Goal: Information Seeking & Learning: Learn about a topic

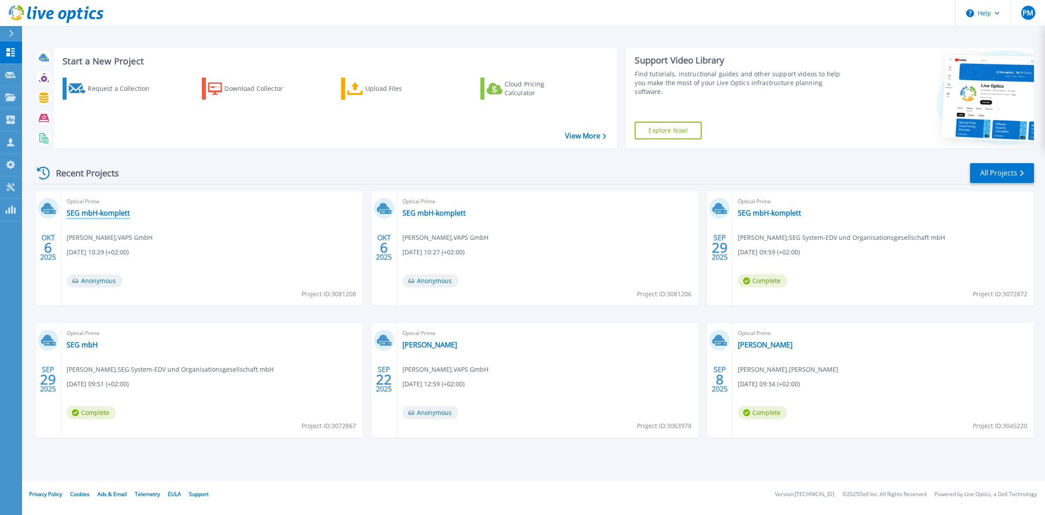
click at [112, 211] on link "SEG mbH-komplett" at bounding box center [98, 212] width 63 height 9
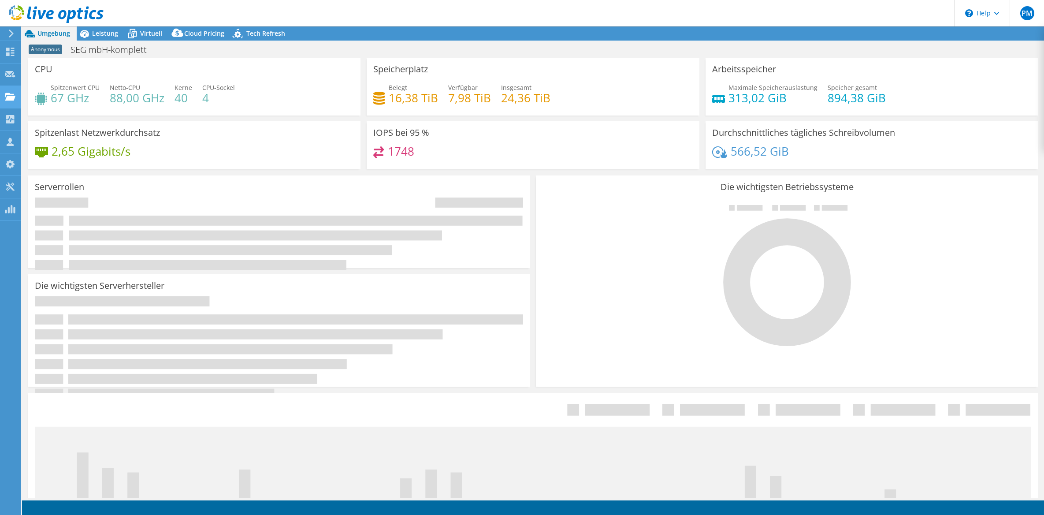
select select "USD"
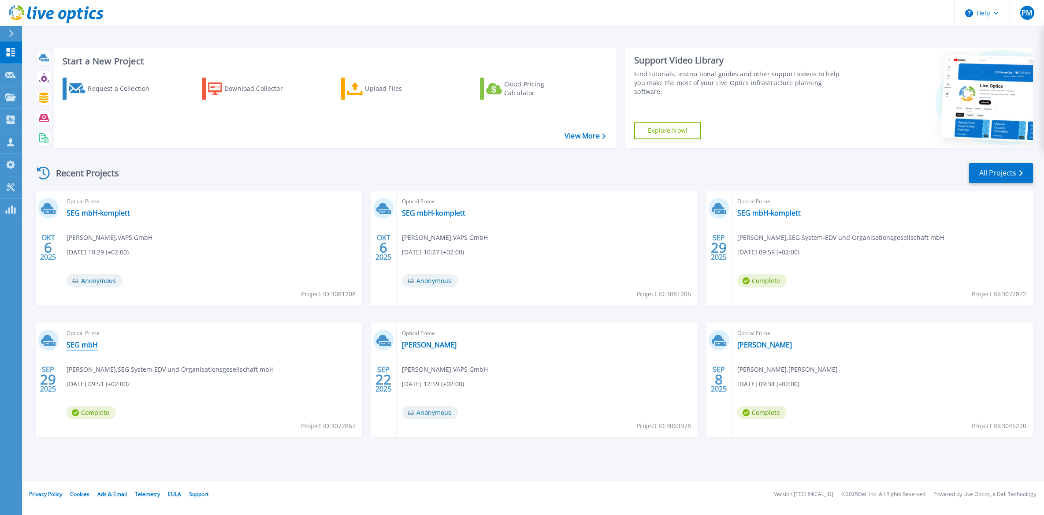
click at [90, 346] on link "SEG mbH" at bounding box center [82, 344] width 31 height 9
click at [768, 214] on link "SEG mbH-komplett" at bounding box center [768, 212] width 63 height 9
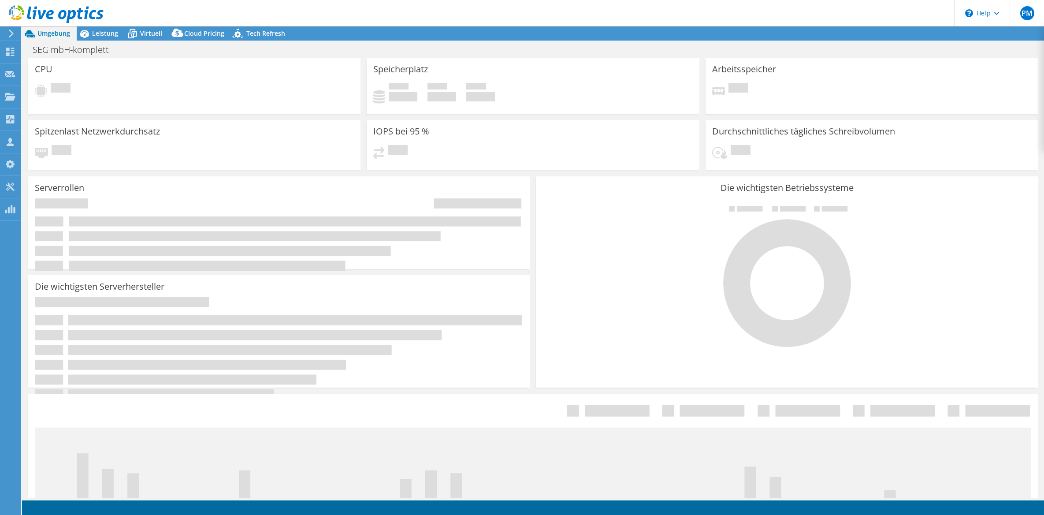
select select "USD"
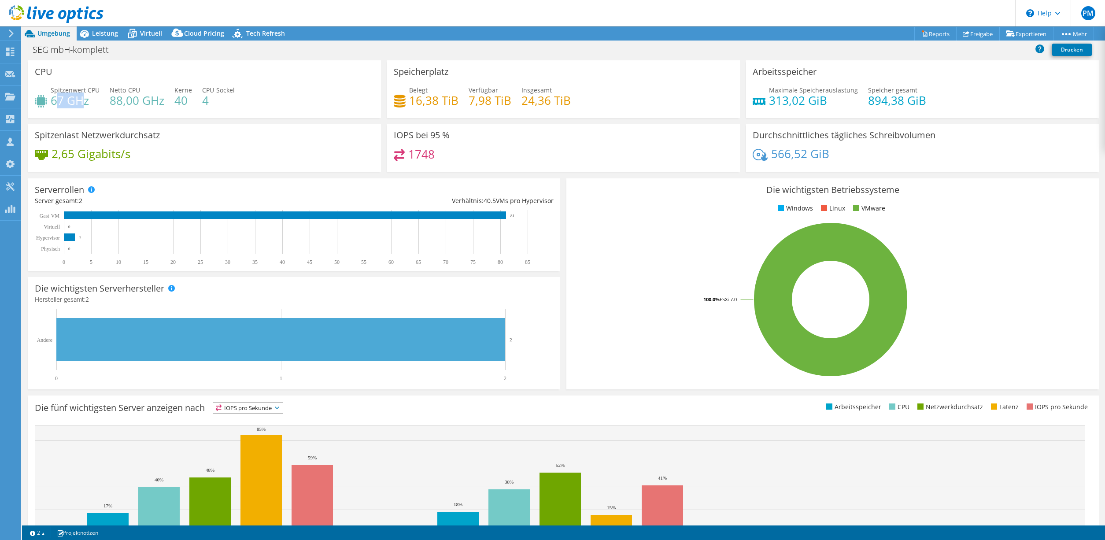
drag, startPoint x: 55, startPoint y: 101, endPoint x: 85, endPoint y: 106, distance: 29.8
click at [82, 105] on h4 "67 GHz" at bounding box center [75, 101] width 49 height 10
drag, startPoint x: 85, startPoint y: 106, endPoint x: 192, endPoint y: 102, distance: 106.7
click at [192, 102] on div "Spitzenwert CPU 67 GHz Netto-CPU 88,00 GHz Kerne 40 CPU-Sockel 4" at bounding box center [205, 99] width 340 height 29
click at [68, 98] on h4 "67 GHz" at bounding box center [75, 101] width 49 height 10
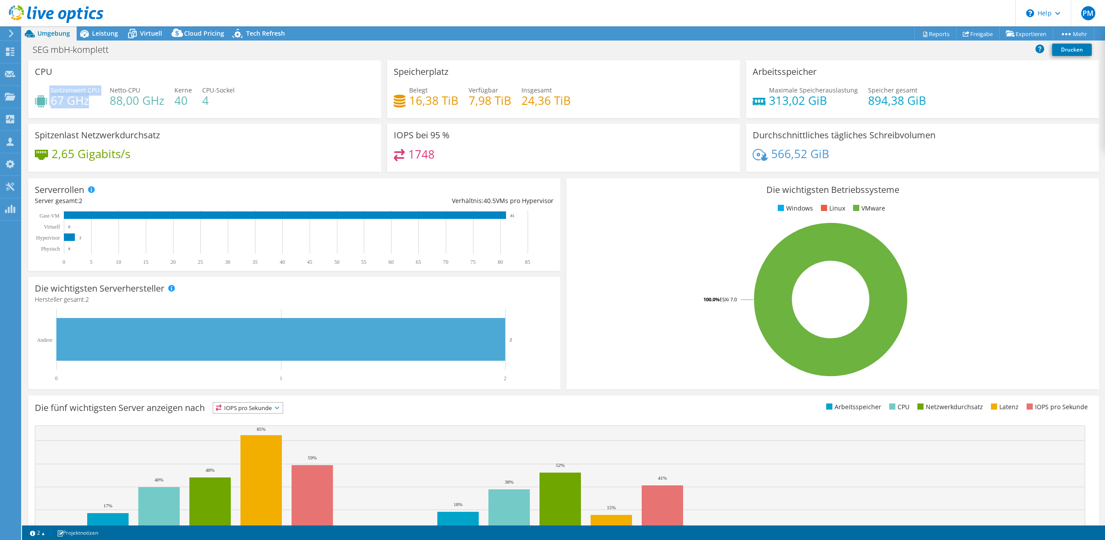
drag, startPoint x: 88, startPoint y: 102, endPoint x: 49, endPoint y: 104, distance: 39.3
click at [49, 104] on div "Spitzenwert CPU 67 GHz" at bounding box center [67, 95] width 65 height 20
drag, startPoint x: 49, startPoint y: 104, endPoint x: 139, endPoint y: 99, distance: 90.5
click at [139, 99] on h4 "88,00 GHz" at bounding box center [137, 101] width 55 height 10
drag, startPoint x: 208, startPoint y: 101, endPoint x: 201, endPoint y: 101, distance: 7.0
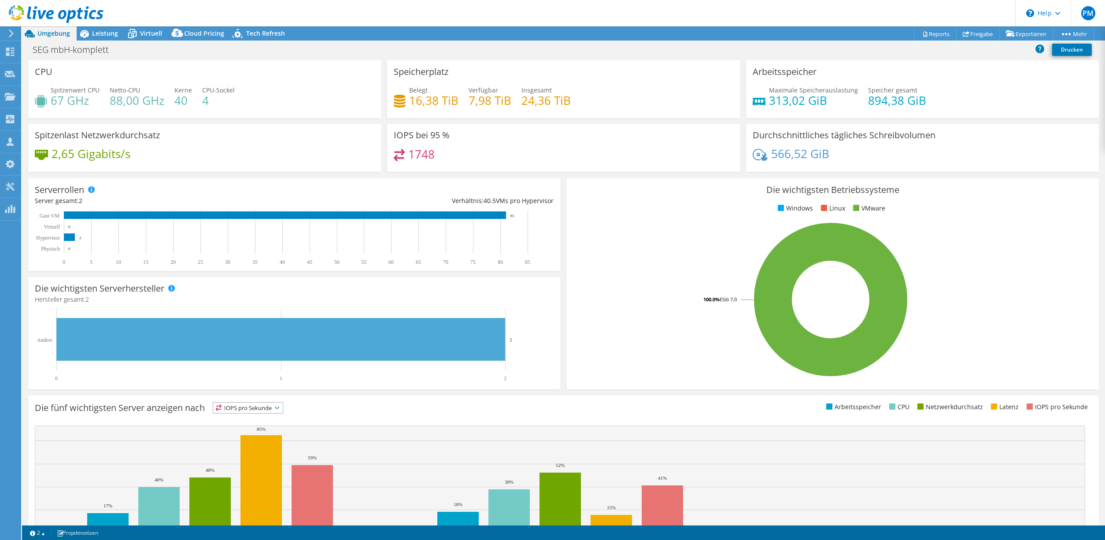
click at [206, 101] on h4 "4" at bounding box center [218, 101] width 33 height 10
drag, startPoint x: 409, startPoint y: 157, endPoint x: 433, endPoint y: 154, distance: 24.0
click at [433, 154] on div "1748" at bounding box center [564, 158] width 340 height 19
click at [436, 153] on div "1748" at bounding box center [564, 158] width 340 height 19
drag, startPoint x: 407, startPoint y: 153, endPoint x: 445, endPoint y: 152, distance: 38.8
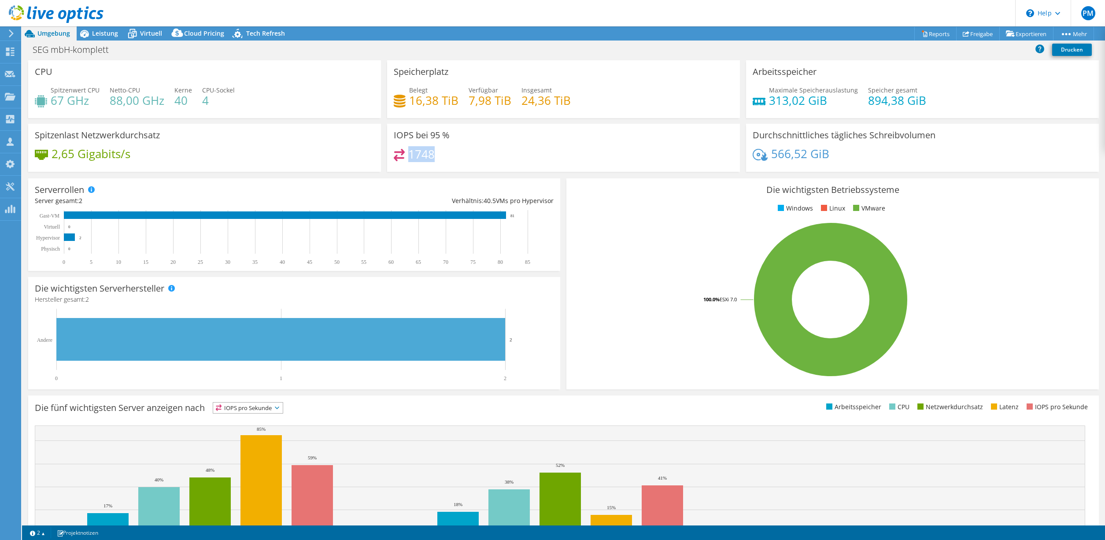
click at [445, 152] on div "1748" at bounding box center [564, 158] width 340 height 19
click at [444, 155] on div "1748" at bounding box center [564, 158] width 340 height 19
drag, startPoint x: 408, startPoint y: 99, endPoint x: 454, endPoint y: 102, distance: 46.8
click at [454, 102] on h4 "16,38 TiB" at bounding box center [433, 101] width 49 height 10
drag, startPoint x: 452, startPoint y: 103, endPoint x: 424, endPoint y: 106, distance: 28.4
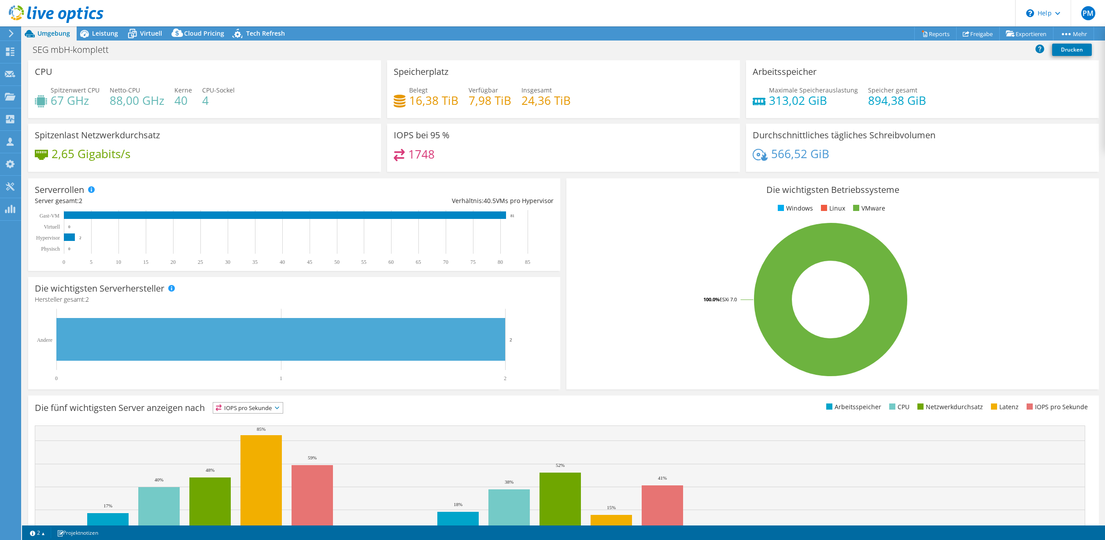
click at [429, 111] on div "Belegt 16,38 TiB Verfügbar 7,98 TiB Insgesamt 24,36 TiB" at bounding box center [564, 99] width 340 height 29
drag, startPoint x: 768, startPoint y: 101, endPoint x: 832, endPoint y: 98, distance: 64.4
click at [832, 98] on h4 "313,02 GiB" at bounding box center [813, 101] width 89 height 10
drag, startPoint x: 832, startPoint y: 98, endPoint x: 776, endPoint y: 119, distance: 59.6
click at [778, 122] on div "Arbeitsspeicher Maximale Speicherauslastung 313,02 GiB Speicher gesamt 894,38 G…" at bounding box center [922, 91] width 359 height 63
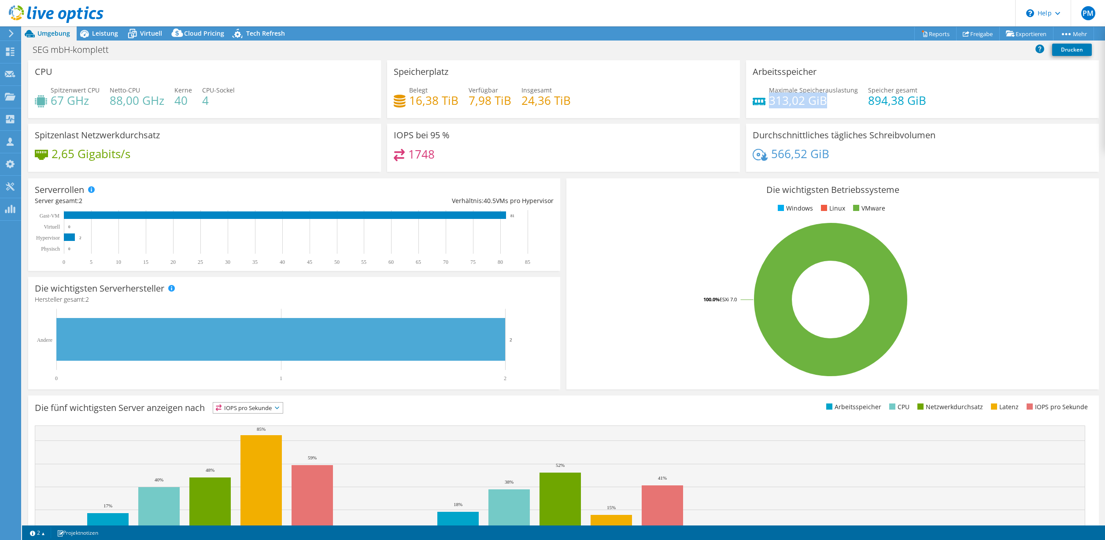
drag, startPoint x: 765, startPoint y: 104, endPoint x: 771, endPoint y: 92, distance: 13.4
click at [810, 96] on h4 "313,02 GiB" at bounding box center [813, 101] width 89 height 10
click at [743, 123] on div "Arbeitsspeicher Maximale Speicherauslastung 313,02 GiB Speicher gesamt 894,38 G…" at bounding box center [922, 91] width 359 height 63
drag, startPoint x: 830, startPoint y: 156, endPoint x: 762, endPoint y: 152, distance: 68.4
click at [762, 152] on div "566,52 GiB" at bounding box center [923, 158] width 340 height 19
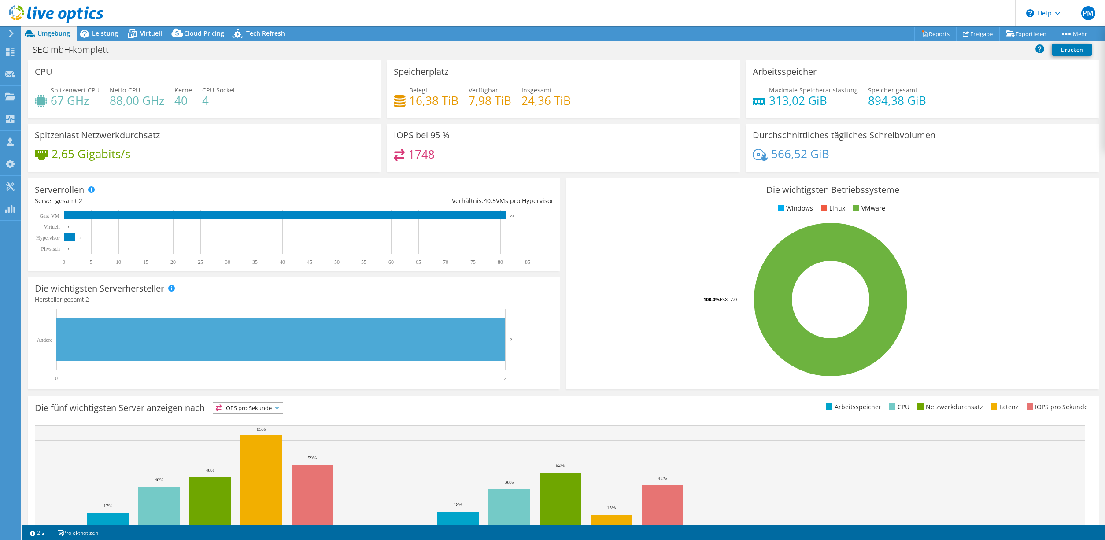
drag, startPoint x: 757, startPoint y: 152, endPoint x: 670, endPoint y: 152, distance: 86.8
click at [671, 152] on div "1748" at bounding box center [564, 158] width 340 height 19
click at [102, 34] on span "Leistung" at bounding box center [105, 33] width 26 height 8
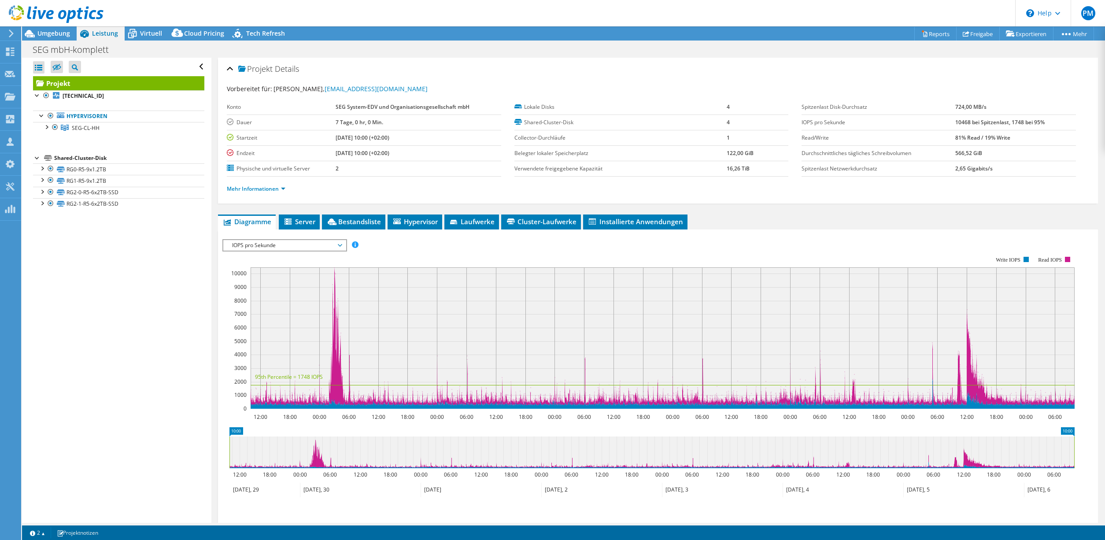
click at [280, 193] on li "Mehr Informationen" at bounding box center [259, 189] width 64 height 10
click at [279, 189] on link "Mehr Informationen" at bounding box center [256, 188] width 59 height 7
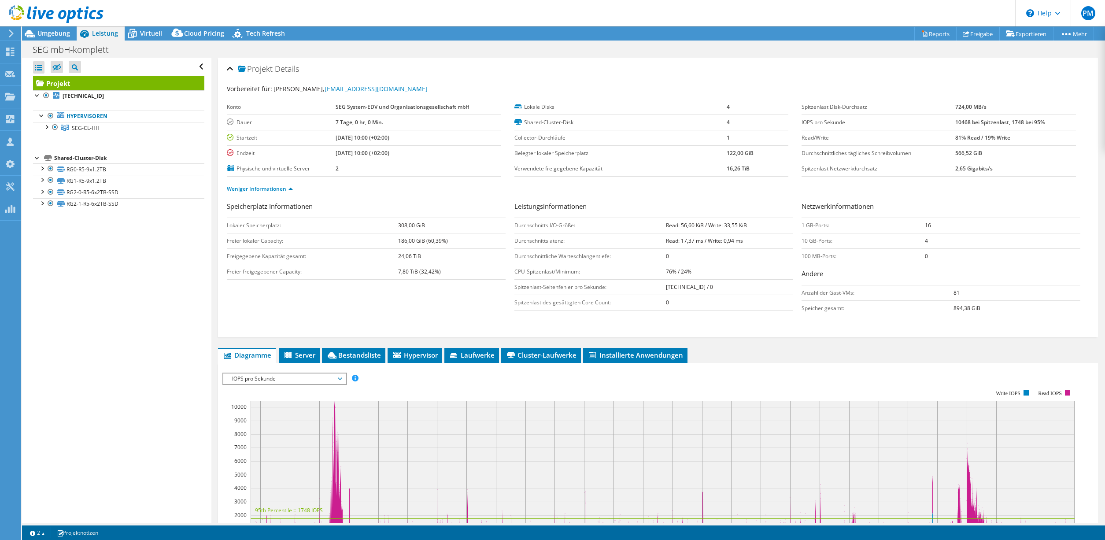
drag, startPoint x: 942, startPoint y: 123, endPoint x: 977, endPoint y: 122, distance: 35.3
click at [994, 122] on tr "IOPS pro Sekunde 10468 bei Spitzenlast, 1748 bei 95%" at bounding box center [939, 122] width 274 height 15
drag, startPoint x: 951, startPoint y: 138, endPoint x: 1012, endPoint y: 139, distance: 60.8
click at [1012, 139] on td "81% Read / 19% Write" at bounding box center [1016, 137] width 121 height 15
click at [1008, 137] on td "81% Read / 19% Write" at bounding box center [1016, 137] width 121 height 15
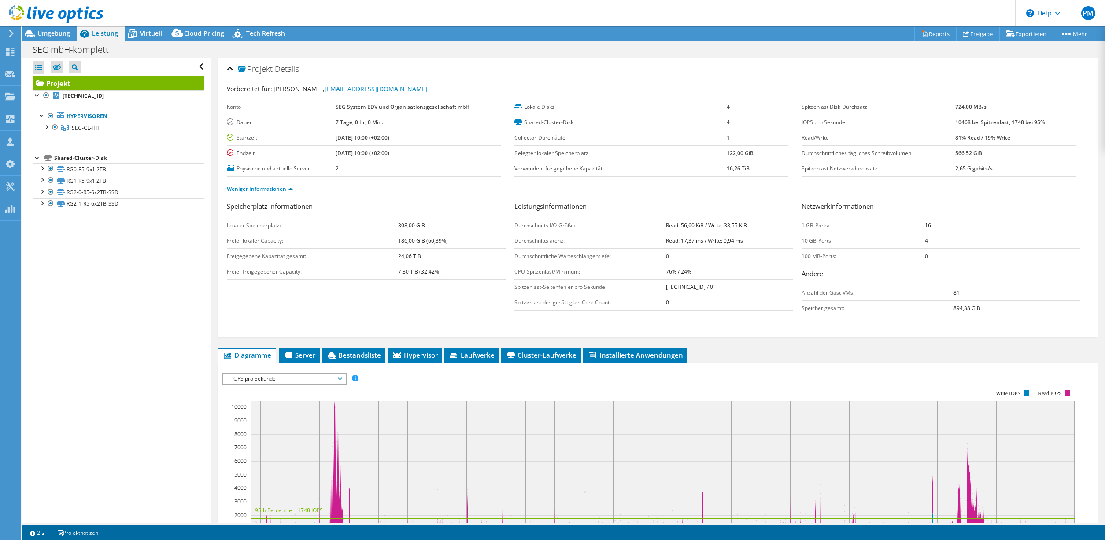
scroll to position [44, 0]
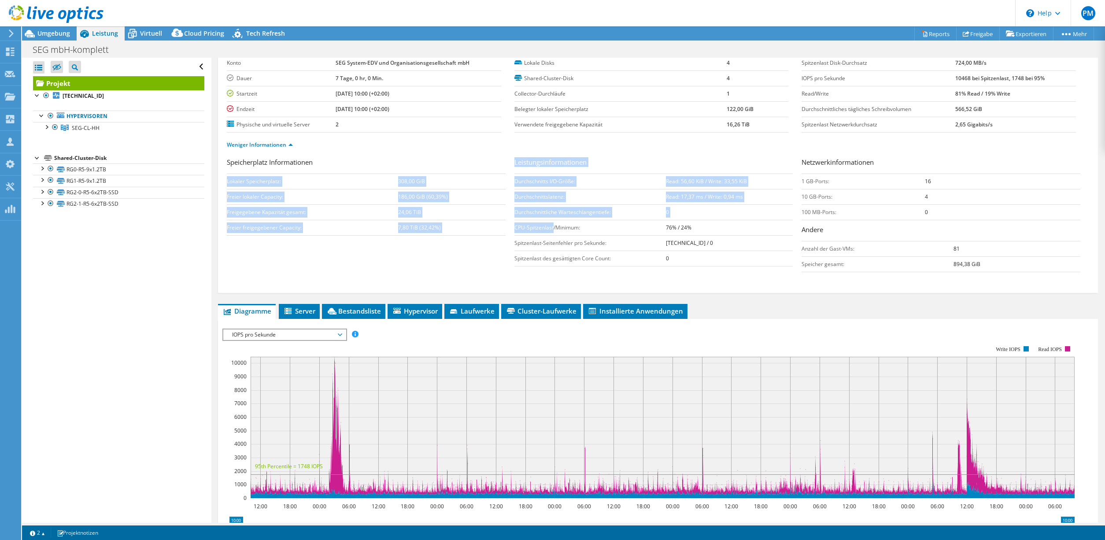
drag, startPoint x: 511, startPoint y: 228, endPoint x: 551, endPoint y: 226, distance: 40.1
click at [551, 226] on div "Speicherplatz Informationen Lokaler Speicherplatz: 308,00 GiB Freier lokaler Ca…" at bounding box center [658, 216] width 863 height 119
drag, startPoint x: 553, startPoint y: 226, endPoint x: 609, endPoint y: 227, distance: 56.8
click at [609, 227] on td "CPU-Spitzenlast/Minimum:" at bounding box center [591, 227] width 152 height 15
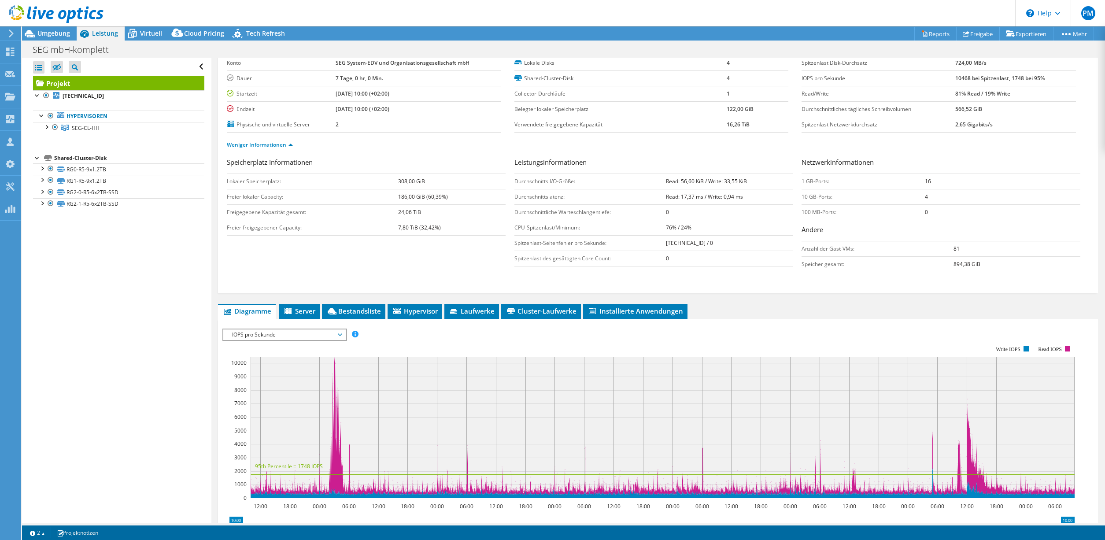
drag, startPoint x: 660, startPoint y: 227, endPoint x: 671, endPoint y: 227, distance: 11.5
click at [671, 227] on tr "CPU-Spitzenlast/Minimum: 76% / 24%" at bounding box center [654, 227] width 279 height 15
drag, startPoint x: 671, startPoint y: 227, endPoint x: 662, endPoint y: 232, distance: 10.8
click at [662, 232] on tr "CPU-Spitzenlast/Minimum: 76% / 24%" at bounding box center [654, 227] width 279 height 15
drag, startPoint x: 678, startPoint y: 196, endPoint x: 703, endPoint y: 196, distance: 25.1
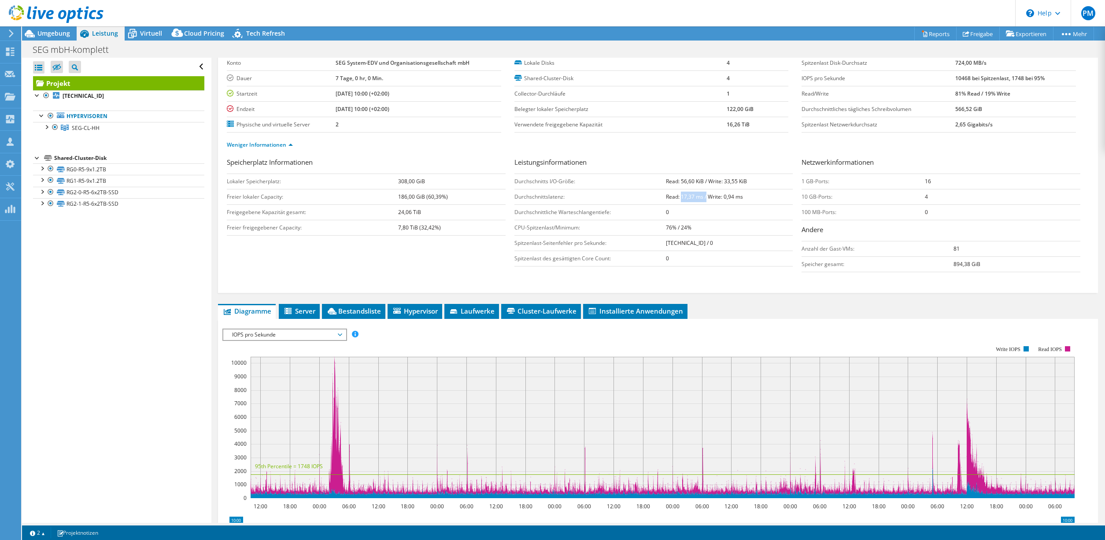
click at [703, 196] on b "Read: 17,37 ms / Write: 0,94 ms" at bounding box center [704, 196] width 77 height 7
drag, startPoint x: 703, startPoint y: 196, endPoint x: 640, endPoint y: 204, distance: 63.1
click at [640, 204] on td "Durchschnittliche Warteschlangentiefe:" at bounding box center [591, 211] width 152 height 15
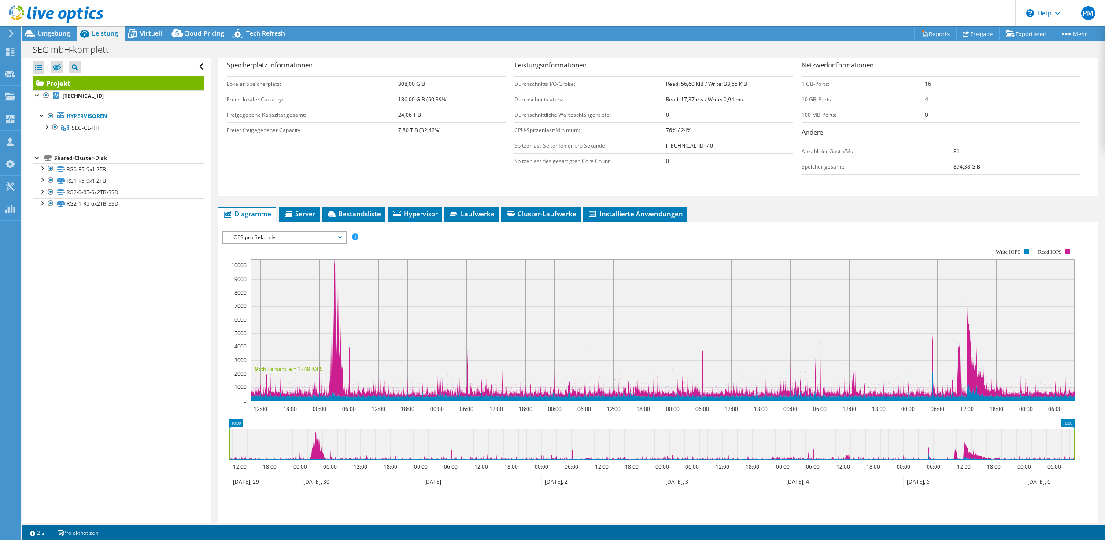
scroll to position [176, 0]
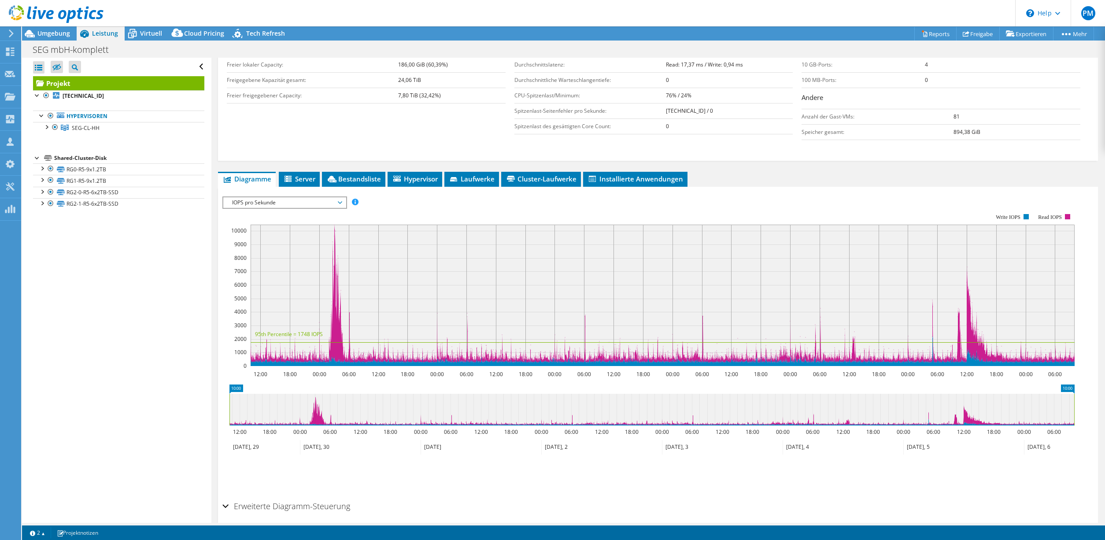
click at [340, 198] on span "IOPS pro Sekunde" at bounding box center [284, 202] width 113 height 11
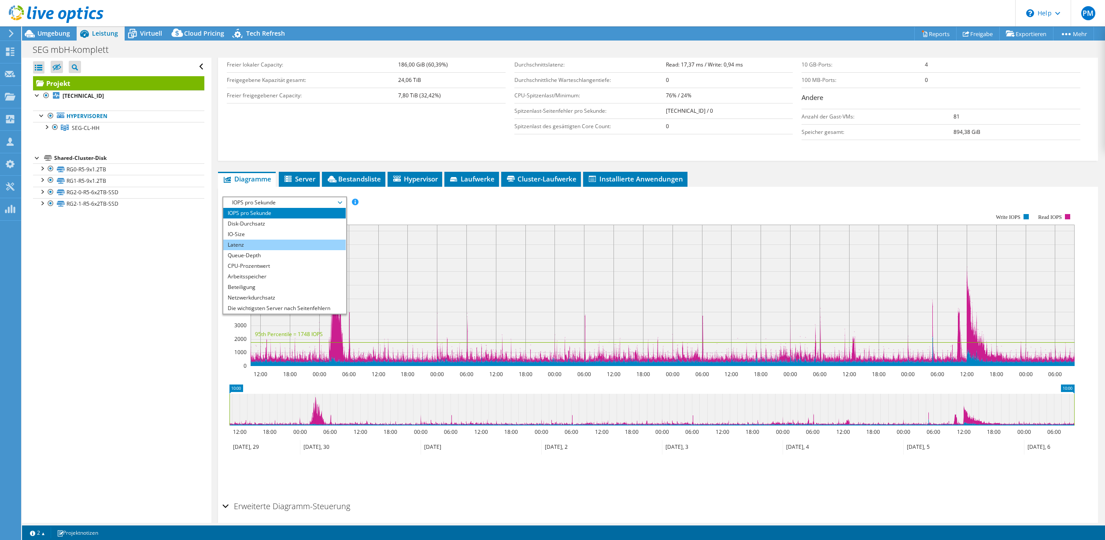
click at [249, 243] on li "Latenz" at bounding box center [284, 245] width 122 height 11
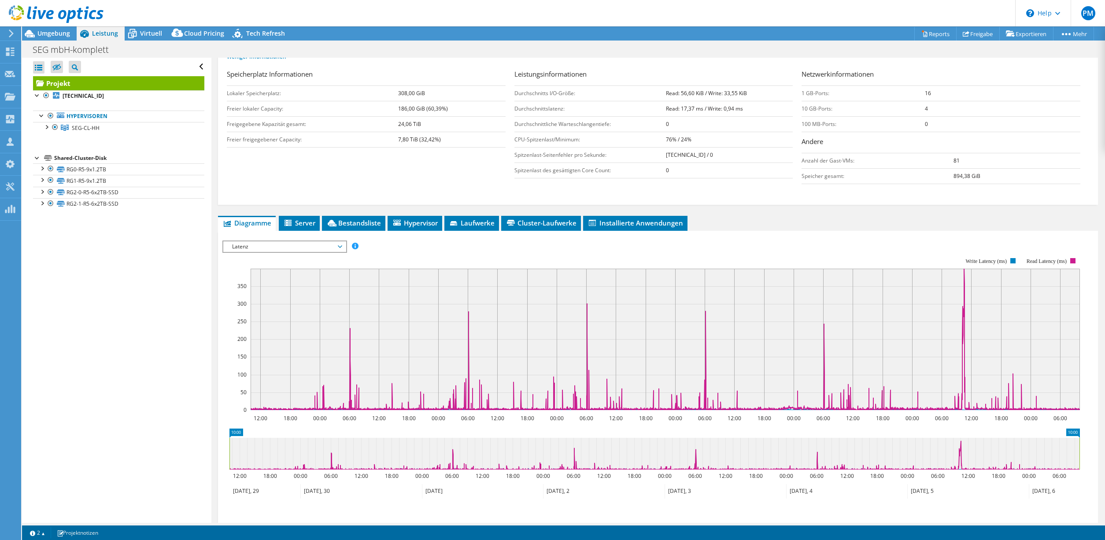
scroll to position [211, 0]
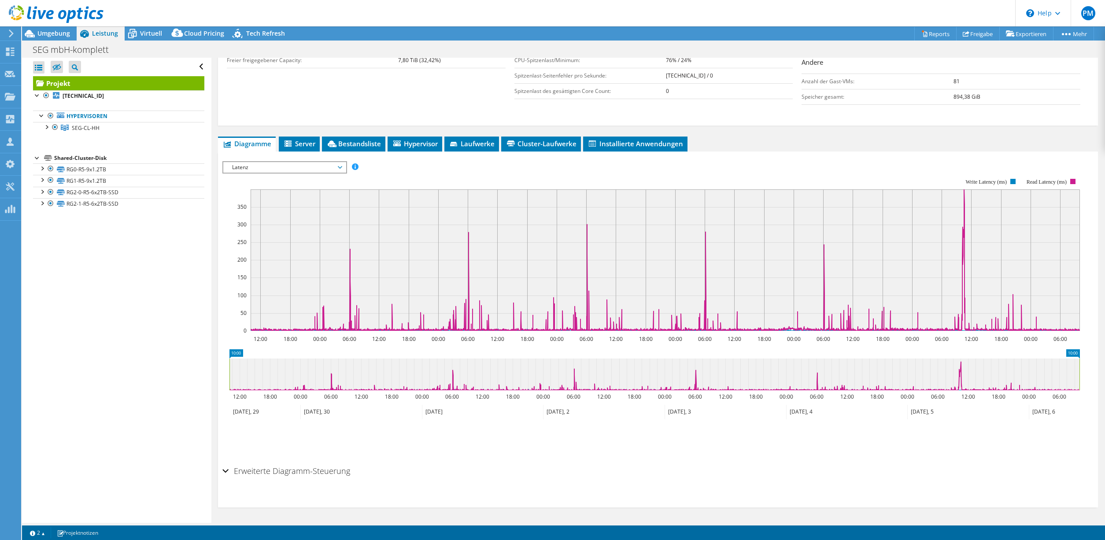
drag, startPoint x: 1072, startPoint y: 377, endPoint x: 1053, endPoint y: 360, distance: 26.2
click at [1016, 384] on icon at bounding box center [655, 375] width 850 height 32
drag, startPoint x: 1074, startPoint y: 353, endPoint x: 975, endPoint y: 369, distance: 100.4
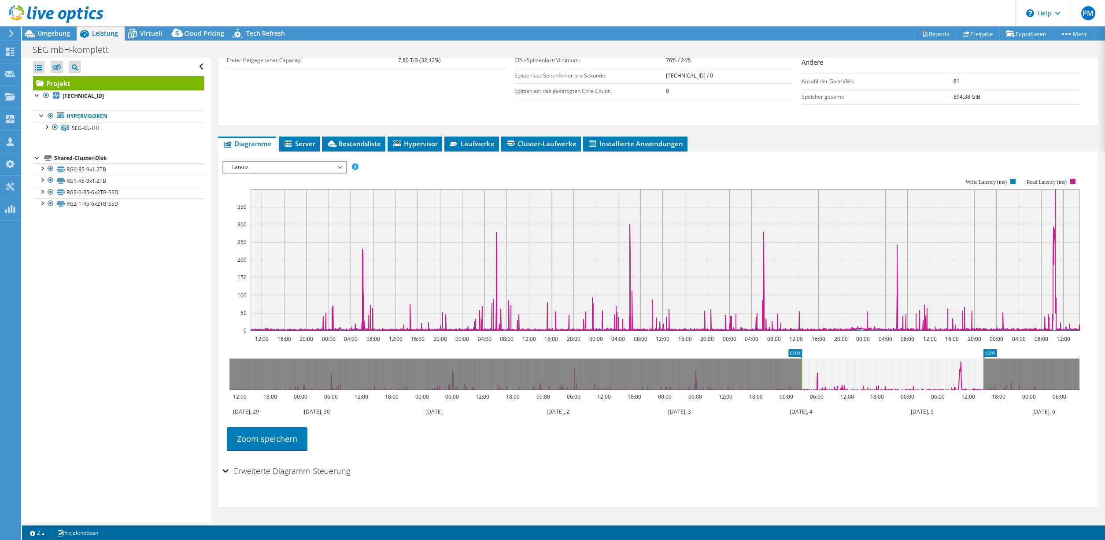
drag, startPoint x: 273, startPoint y: 351, endPoint x: 791, endPoint y: 381, distance: 519.4
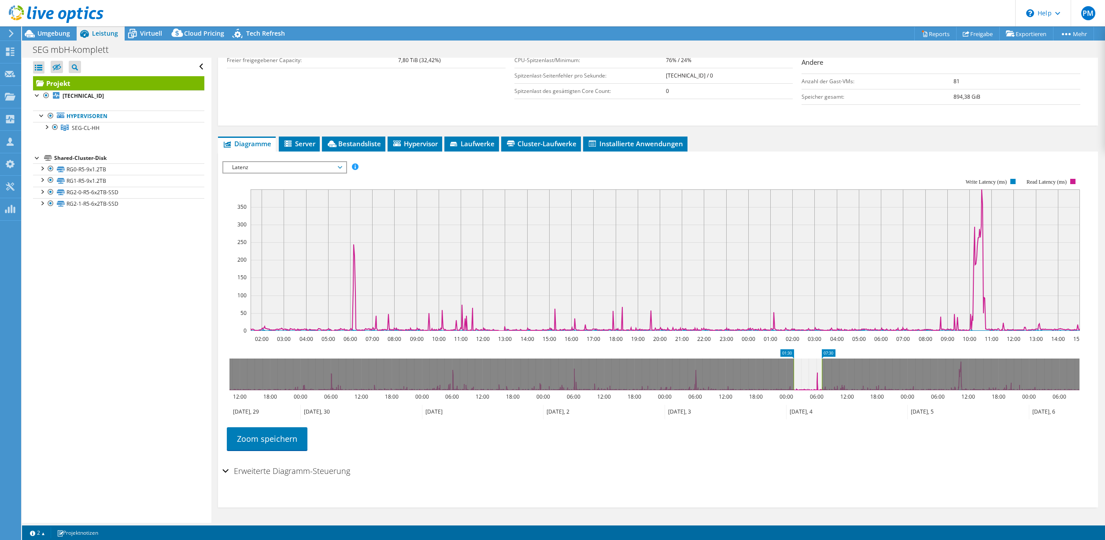
drag, startPoint x: 944, startPoint y: 361, endPoint x: 823, endPoint y: 364, distance: 120.8
click at [823, 364] on rect at bounding box center [822, 375] width 4 height 32
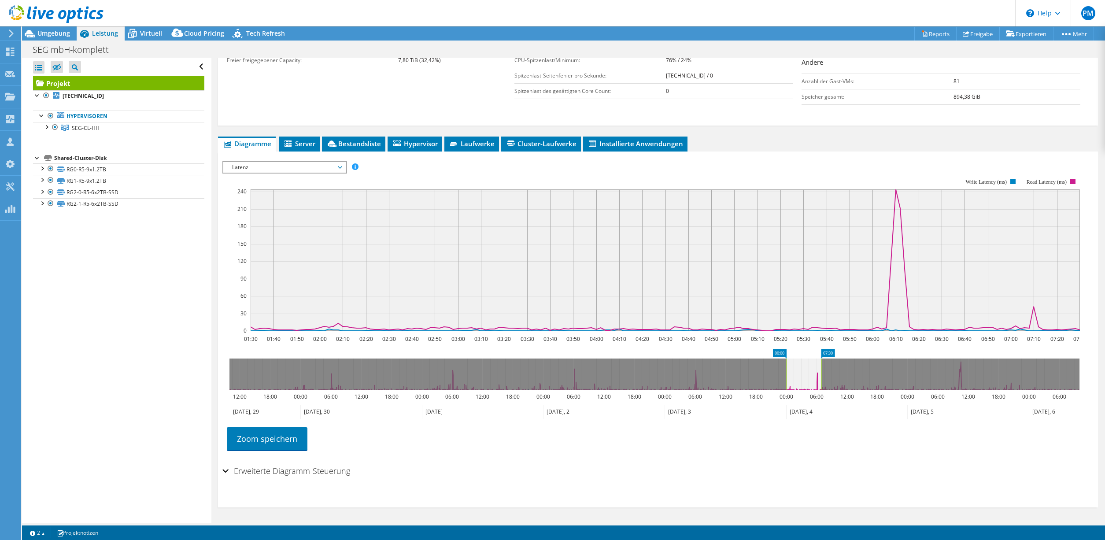
drag, startPoint x: 801, startPoint y: 363, endPoint x: 806, endPoint y: 367, distance: 6.5
click at [821, 366] on g at bounding box center [655, 375] width 850 height 32
drag, startPoint x: 784, startPoint y: 373, endPoint x: 797, endPoint y: 371, distance: 13.3
click at [824, 373] on g at bounding box center [655, 375] width 850 height 32
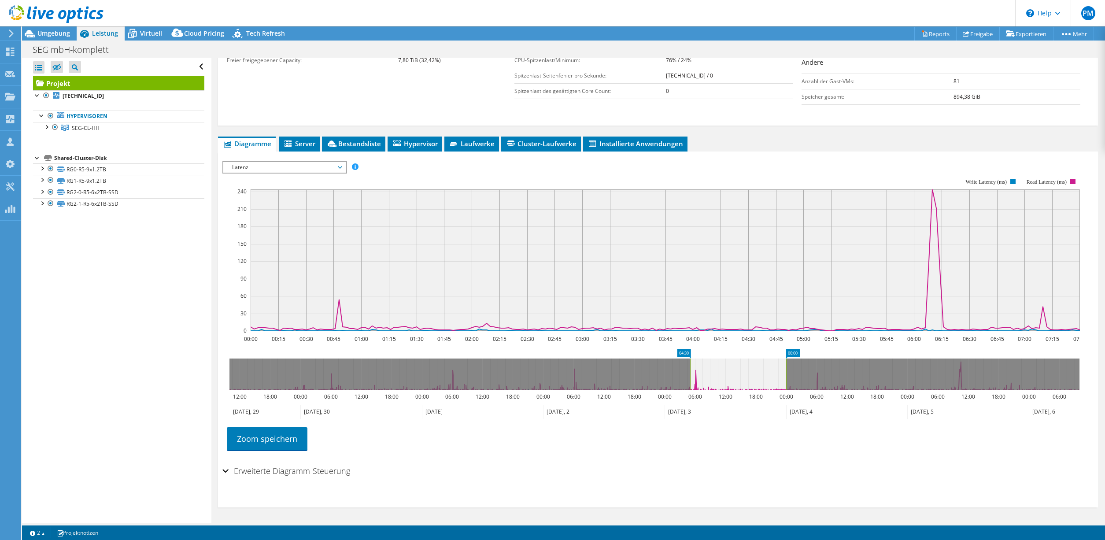
drag, startPoint x: 783, startPoint y: 373, endPoint x: 691, endPoint y: 373, distance: 92.5
click at [691, 373] on g at bounding box center [655, 375] width 850 height 32
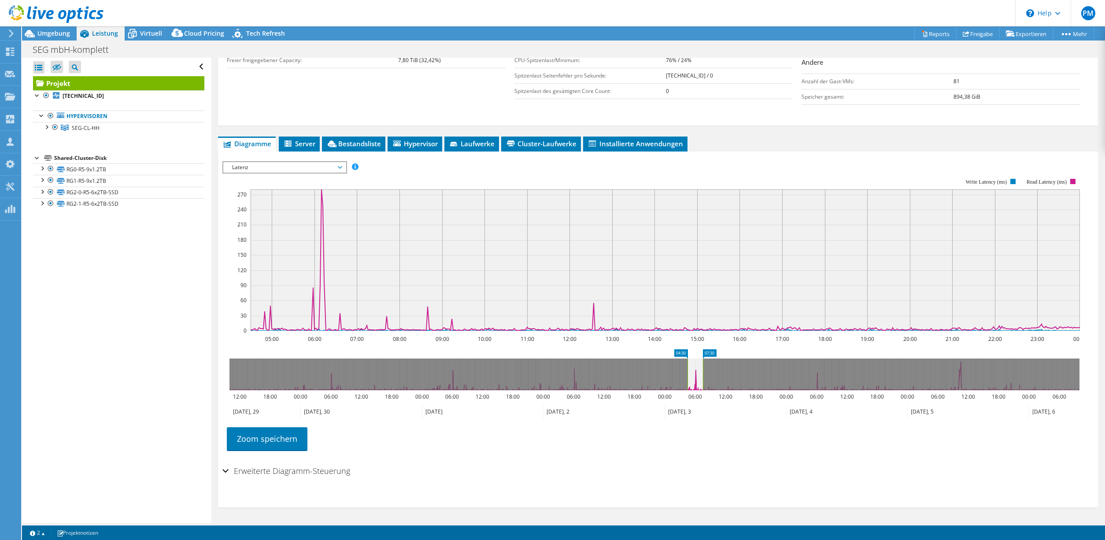
drag, startPoint x: 785, startPoint y: 369, endPoint x: 702, endPoint y: 370, distance: 83.3
click at [702, 370] on rect at bounding box center [703, 375] width 4 height 32
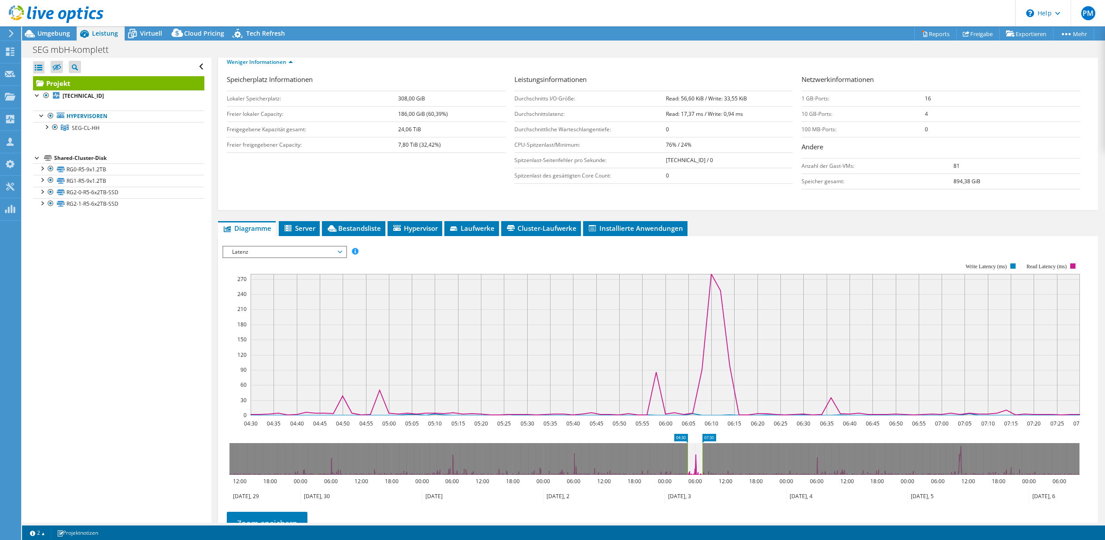
scroll to position [167, 0]
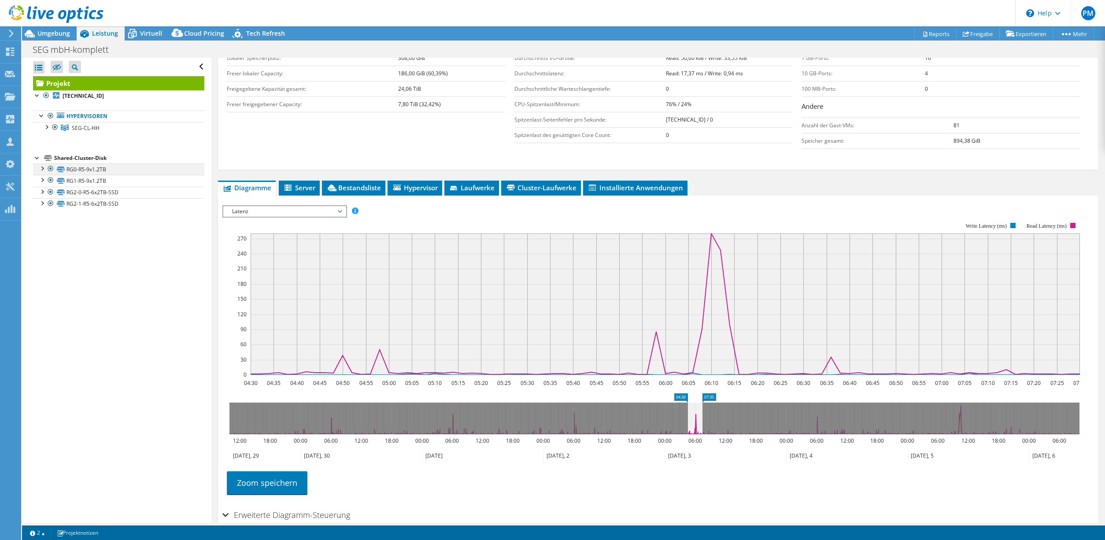
click at [44, 168] on div at bounding box center [41, 167] width 9 height 9
click at [82, 187] on link "RG0-R5-9x1.2TB | [TECHNICAL_ID]" at bounding box center [118, 192] width 171 height 11
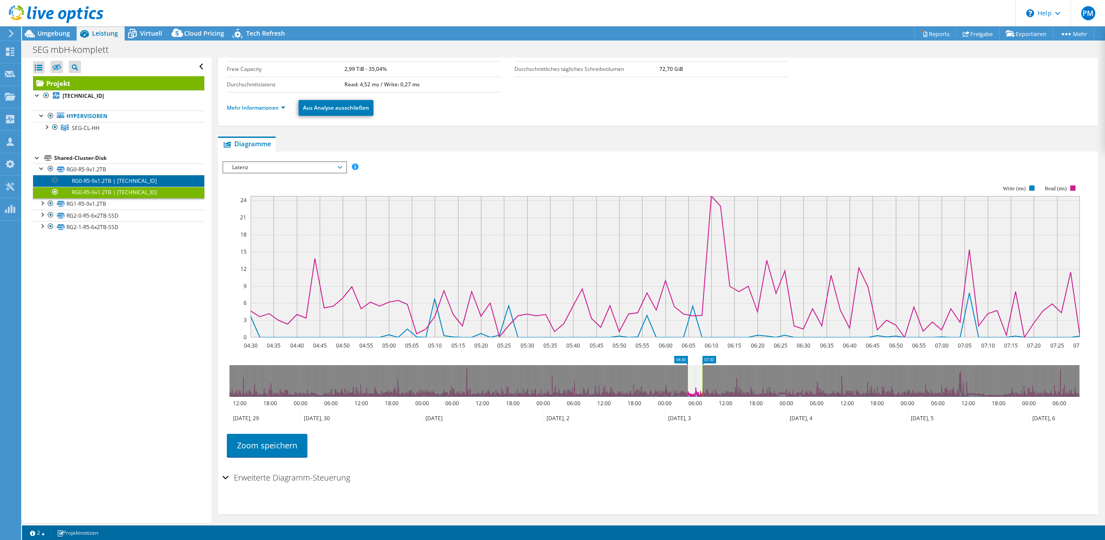
scroll to position [75, 0]
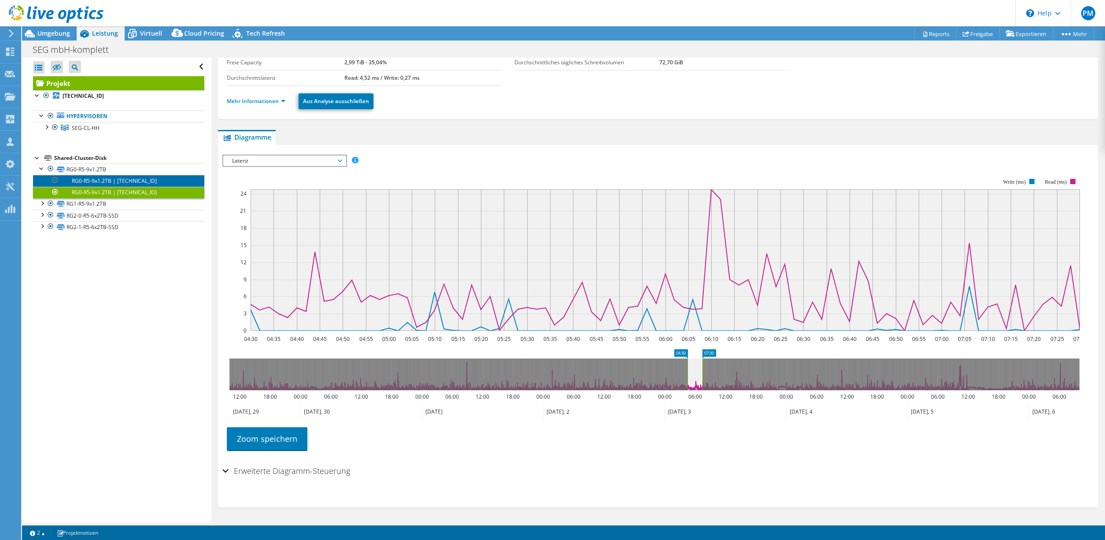
click at [93, 180] on link "RG0-R5-9x1.2TB | [TECHNICAL_ID]" at bounding box center [118, 180] width 171 height 11
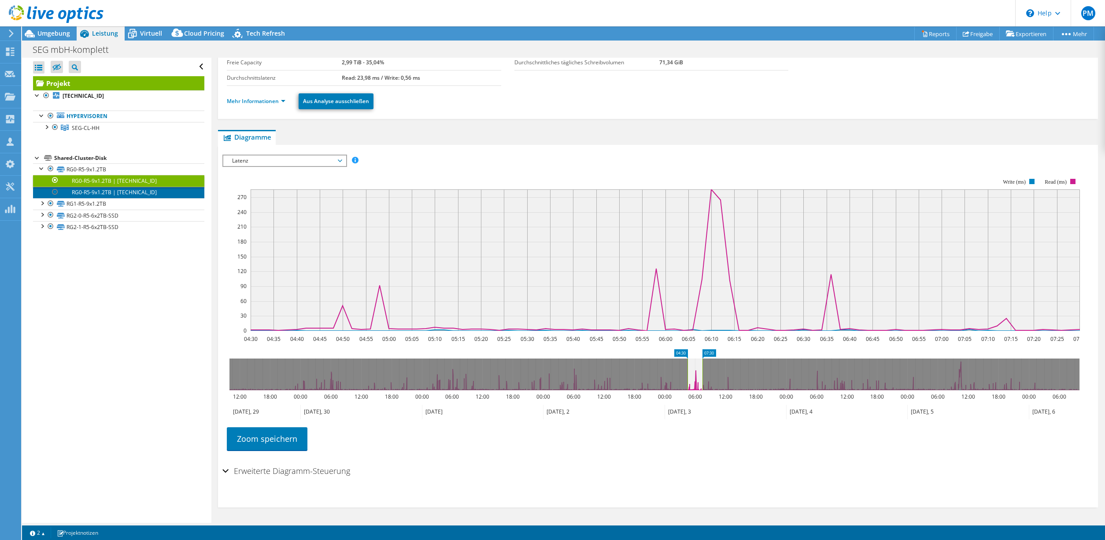
click at [127, 195] on link "RG0-R5-9x1.2TB | [TECHNICAL_ID]" at bounding box center [118, 192] width 171 height 11
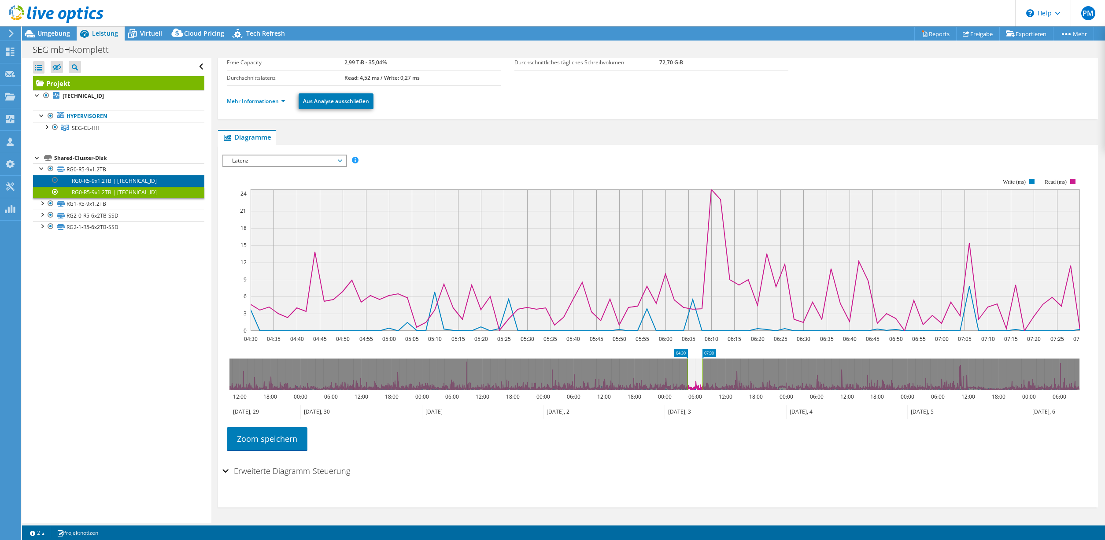
click at [131, 178] on link "RG0-R5-9x1.2TB | [TECHNICAL_ID]" at bounding box center [118, 180] width 171 height 11
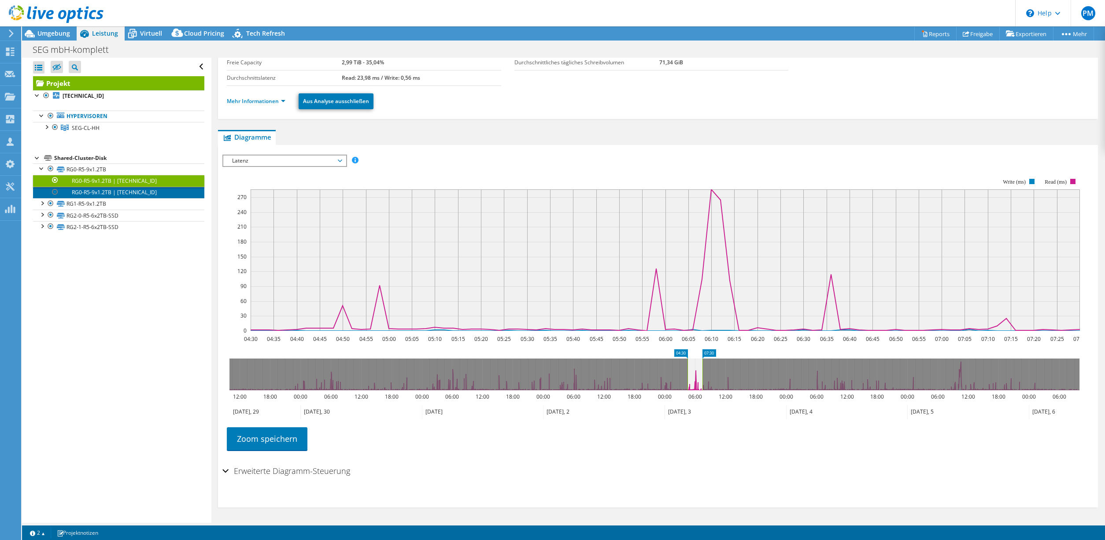
click at [145, 189] on link "RG0-R5-9x1.2TB | [TECHNICAL_ID]" at bounding box center [118, 192] width 171 height 11
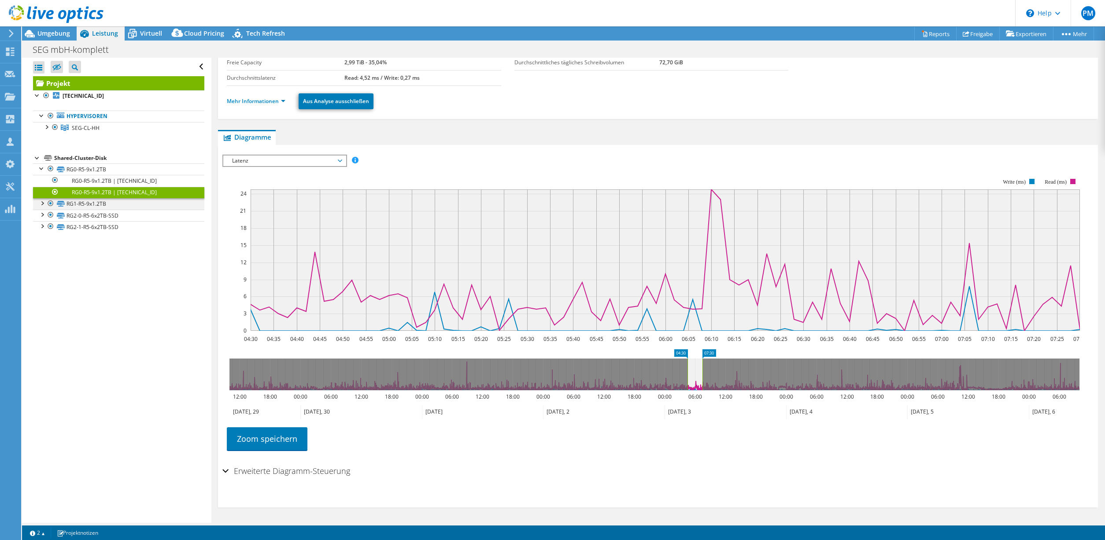
click at [43, 203] on div at bounding box center [41, 202] width 9 height 9
click at [100, 218] on link "RG1-R5-9x1.2TB | [TECHNICAL_ID]" at bounding box center [118, 215] width 171 height 11
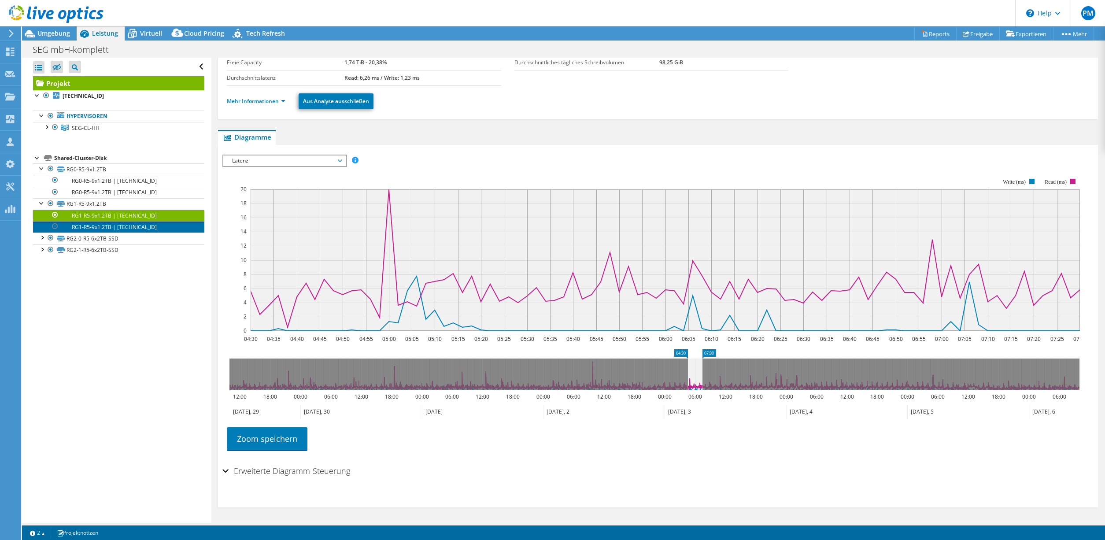
drag, startPoint x: 134, startPoint y: 224, endPoint x: 129, endPoint y: 224, distance: 5.3
click at [134, 224] on link "RG1-R5-9x1.2TB | [TECHNICAL_ID]" at bounding box center [118, 226] width 171 height 11
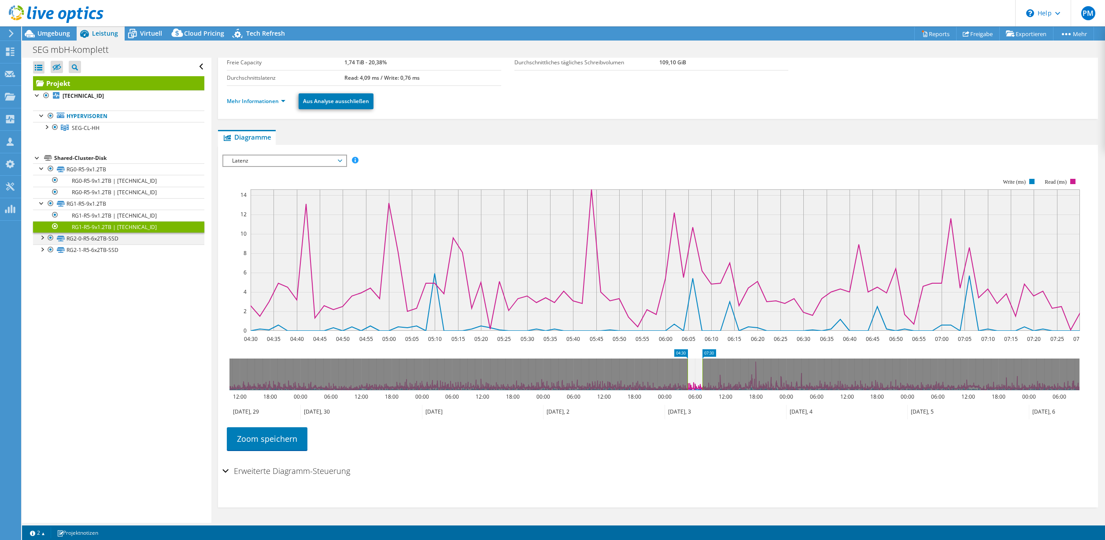
click at [46, 237] on div at bounding box center [41, 237] width 9 height 9
click at [88, 251] on link "RG2-0-R5-6x2TB-SSD | [TECHNICAL_ID]" at bounding box center [118, 250] width 171 height 11
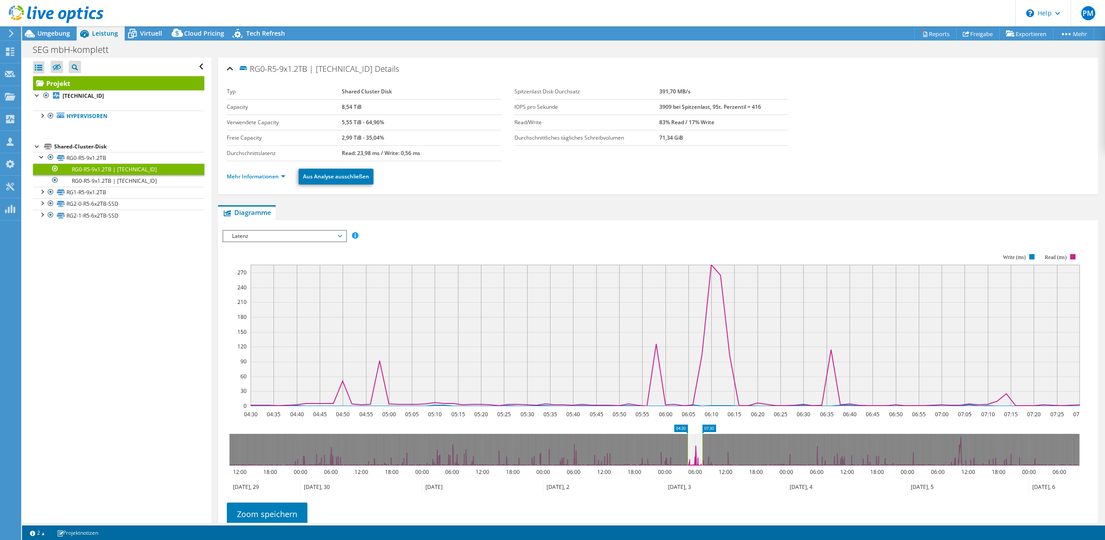
select select "USD"
click at [142, 35] on span "Virtuell" at bounding box center [151, 33] width 22 height 8
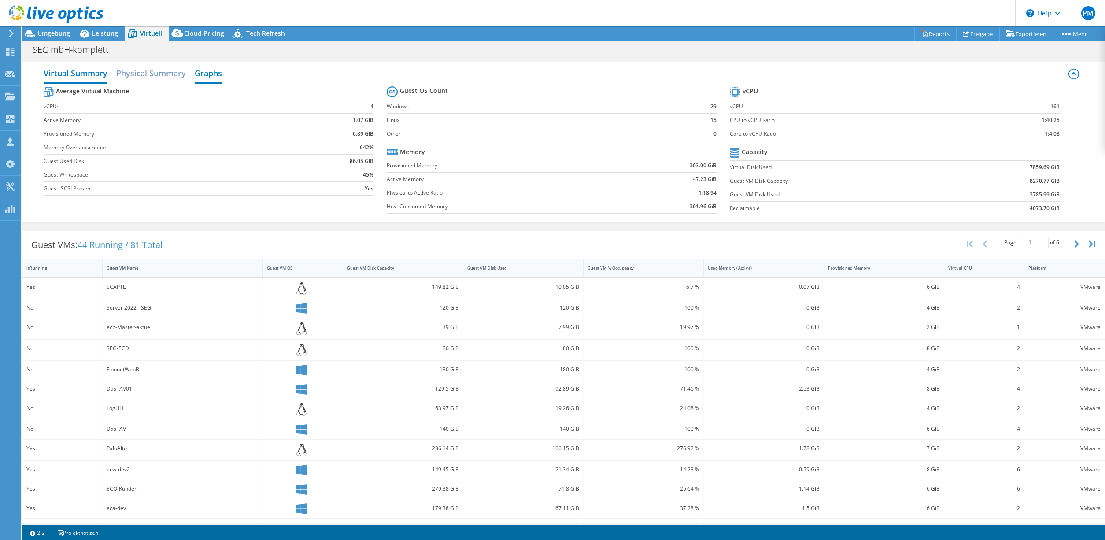
click at [208, 76] on h2 "Graphs" at bounding box center [208, 73] width 27 height 19
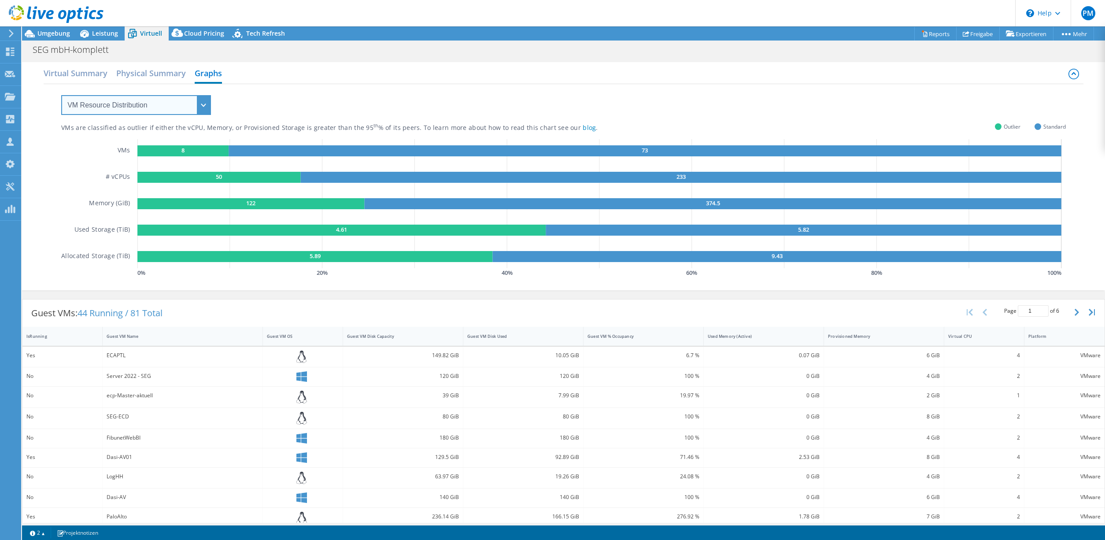
click at [178, 105] on select "VM Resource Distribution Provisioning Contrast Over Provisioning" at bounding box center [136, 105] width 150 height 20
select select "Over Provisioning"
click at [61, 95] on select "VM Resource Distribution Provisioning Contrast Over Provisioning" at bounding box center [136, 105] width 150 height 20
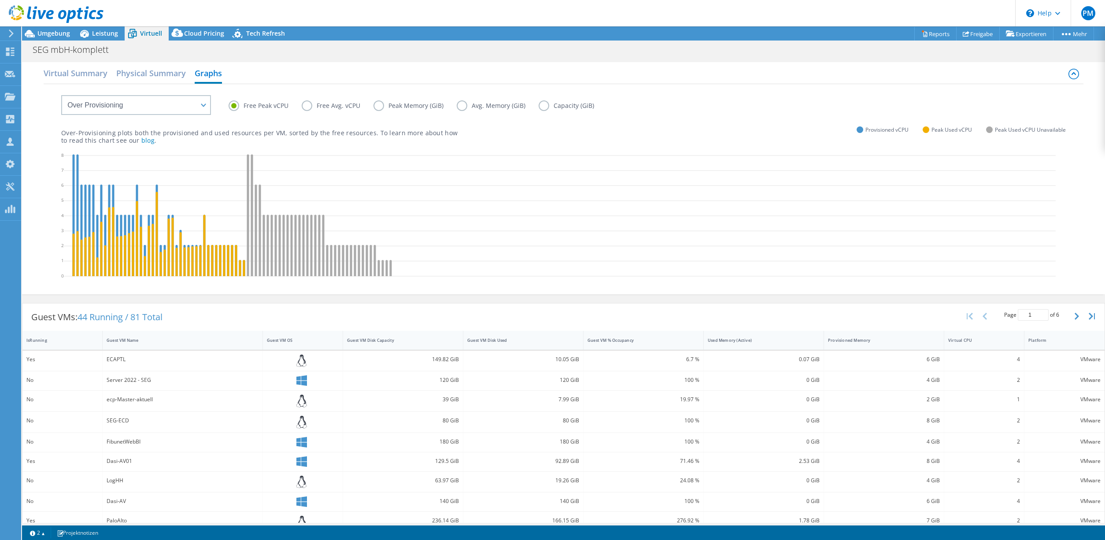
click at [379, 106] on label "Peak Memory (GiB)" at bounding box center [415, 105] width 83 height 11
click at [0, 0] on input "Peak Memory (GiB)" at bounding box center [0, 0] width 0 height 0
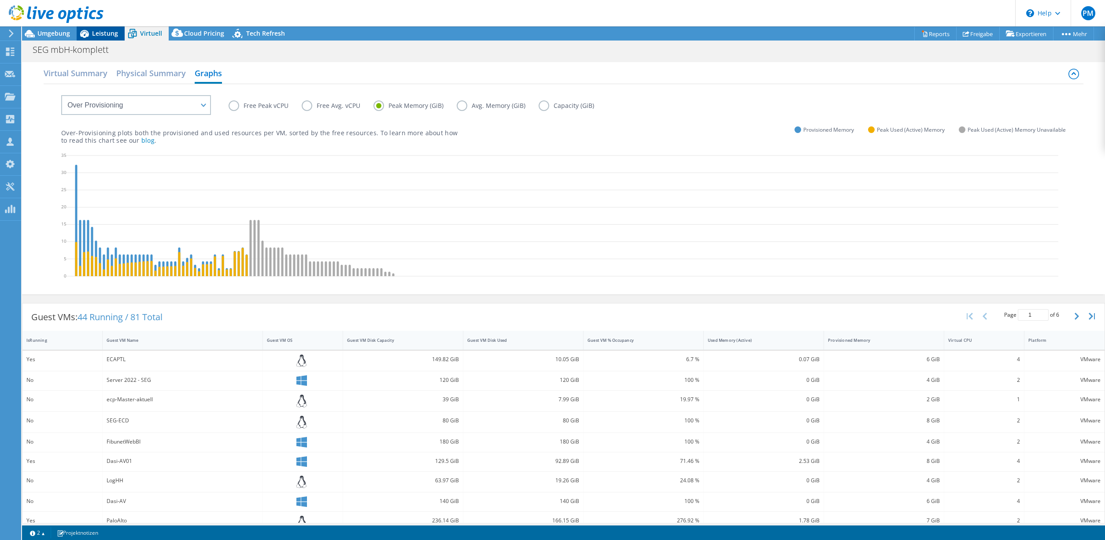
click at [105, 40] on div "Leistung" at bounding box center [101, 33] width 48 height 14
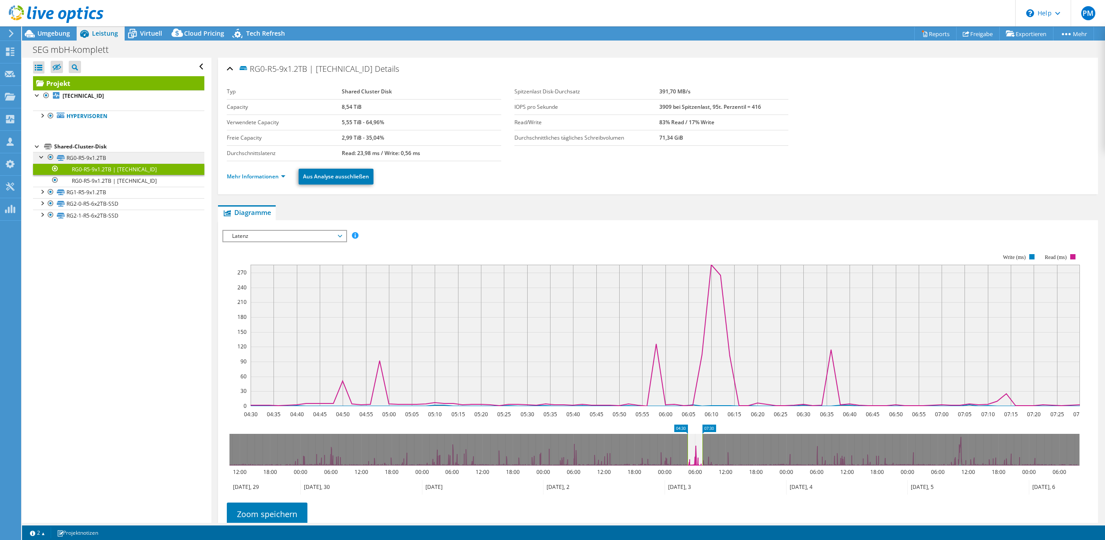
scroll to position [88, 0]
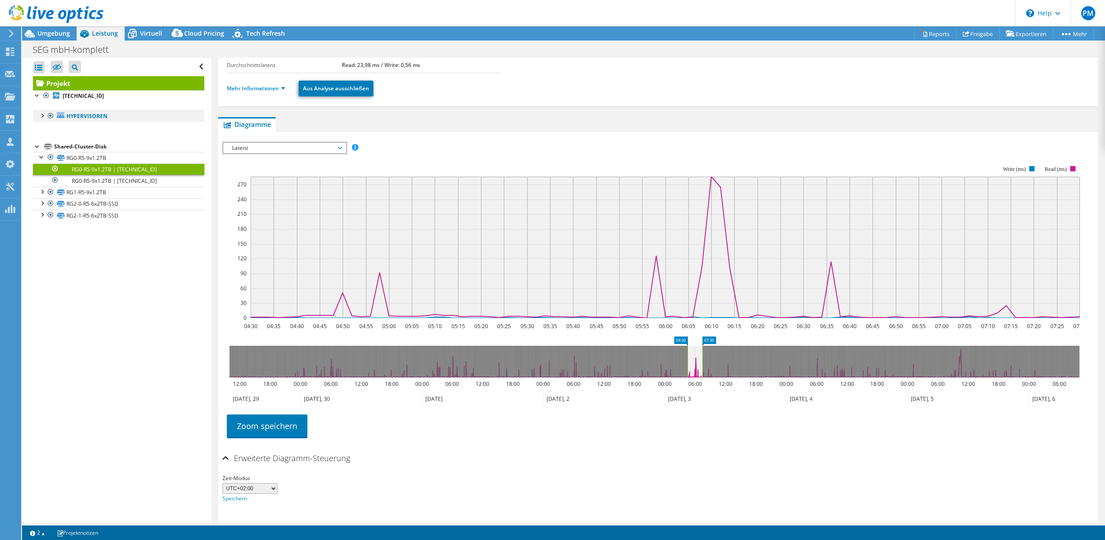
click at [43, 118] on div at bounding box center [41, 115] width 9 height 9
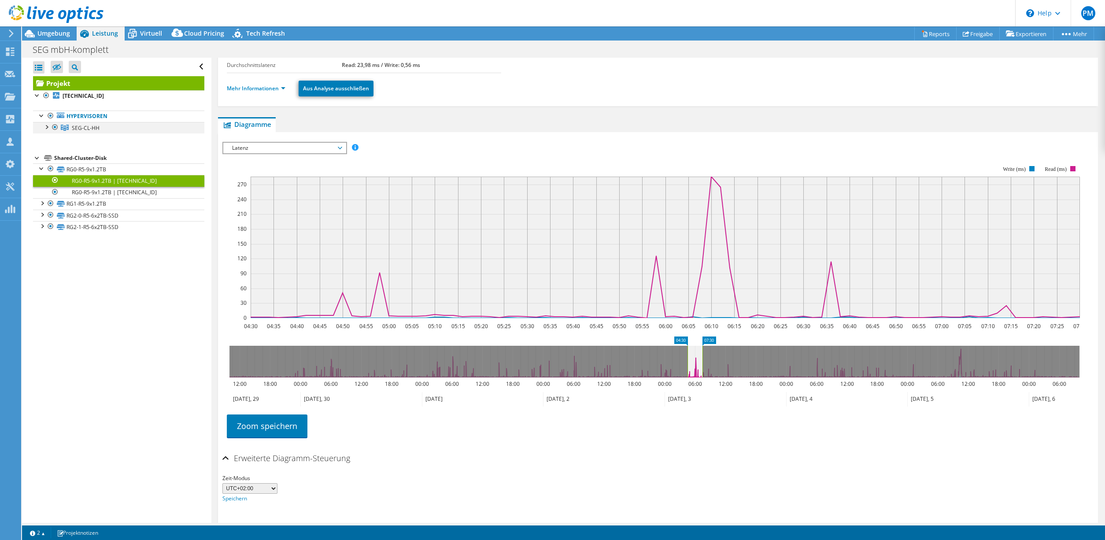
click at [49, 129] on div at bounding box center [46, 126] width 9 height 9
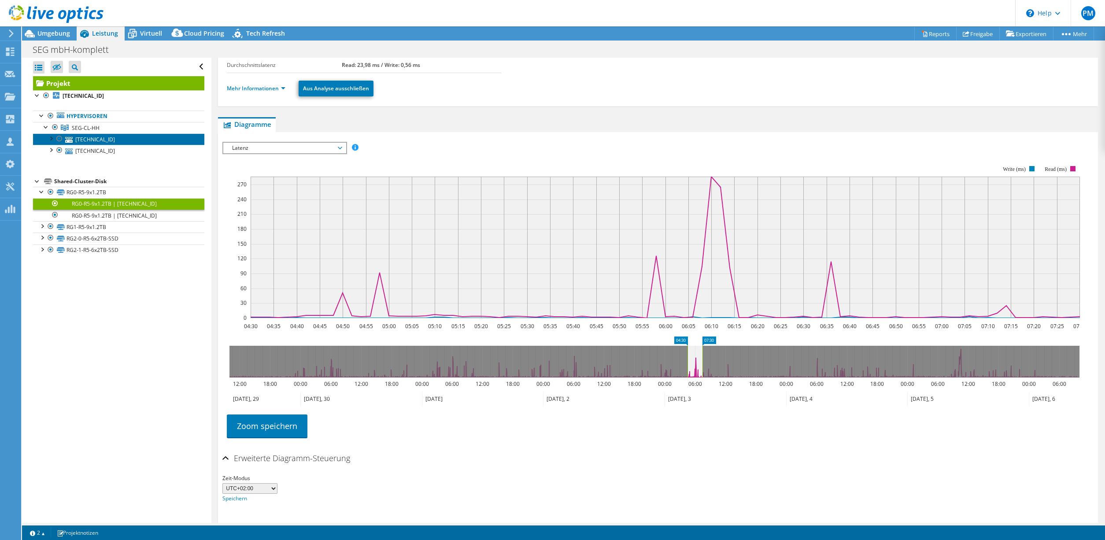
click at [78, 141] on link "[TECHNICAL_ID]" at bounding box center [118, 139] width 171 height 11
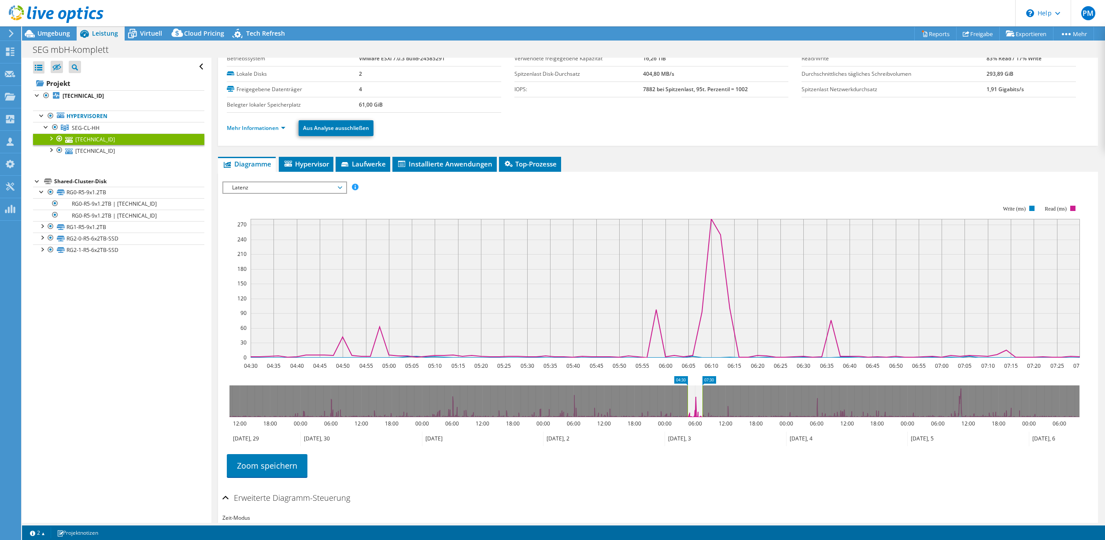
scroll to position [0, 0]
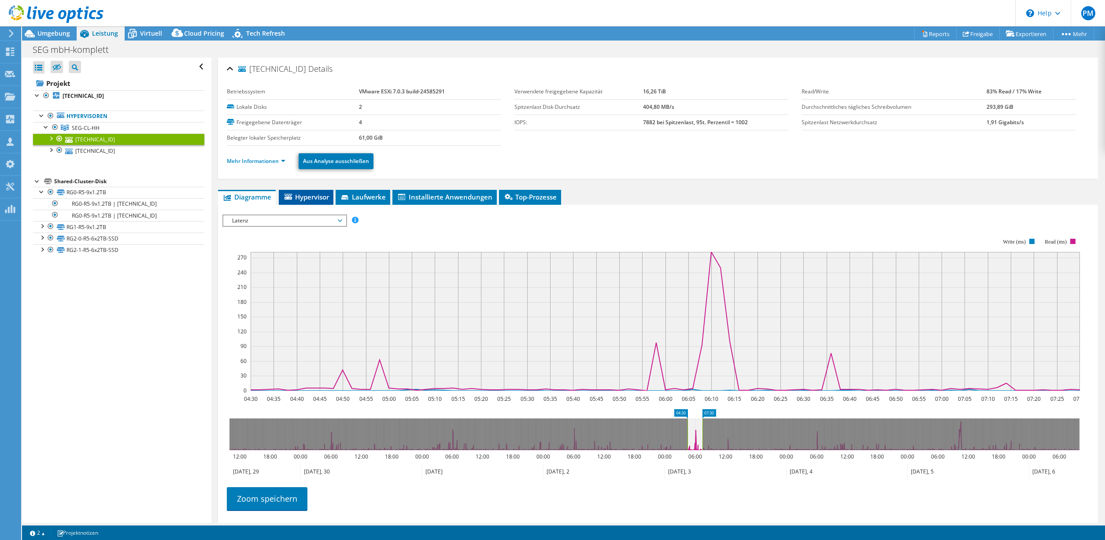
click at [312, 196] on span "Hypervisor" at bounding box center [306, 197] width 46 height 9
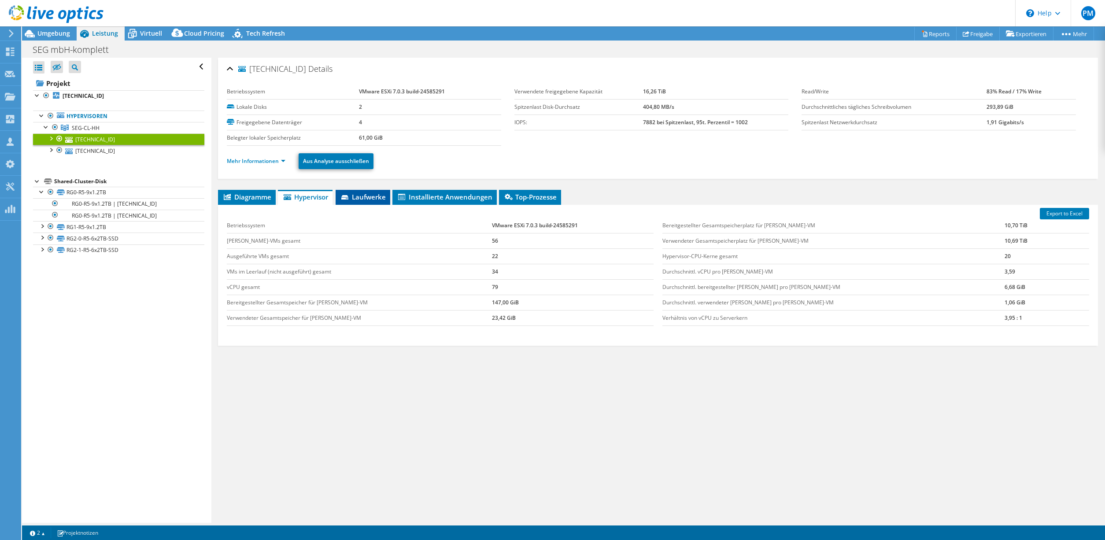
click at [373, 193] on span "Laufwerke" at bounding box center [363, 197] width 46 height 9
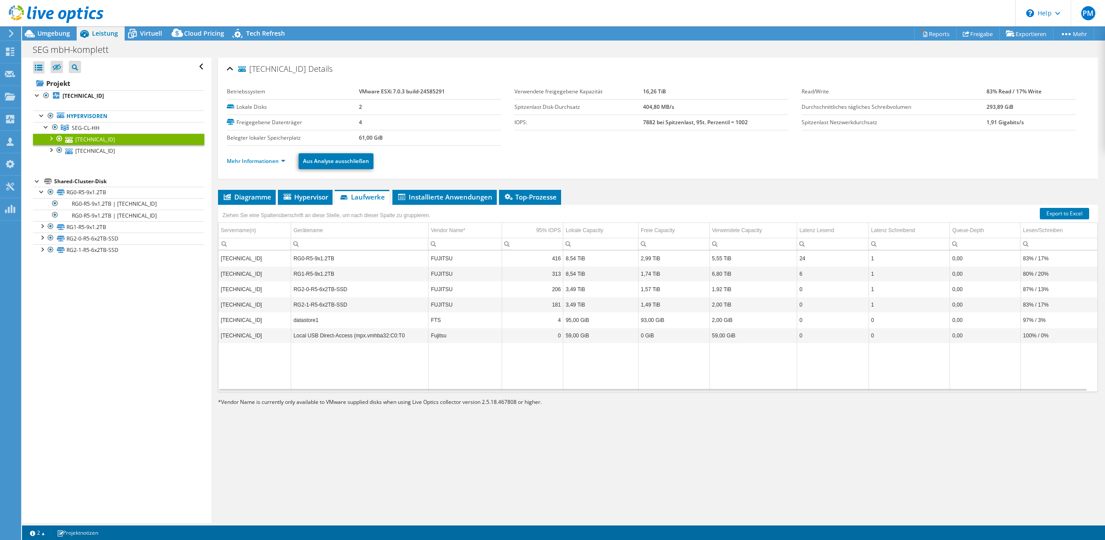
drag, startPoint x: 449, startPoint y: 201, endPoint x: 496, endPoint y: 199, distance: 46.8
click at [454, 201] on li "Installierte Anwendungen" at bounding box center [445, 197] width 104 height 15
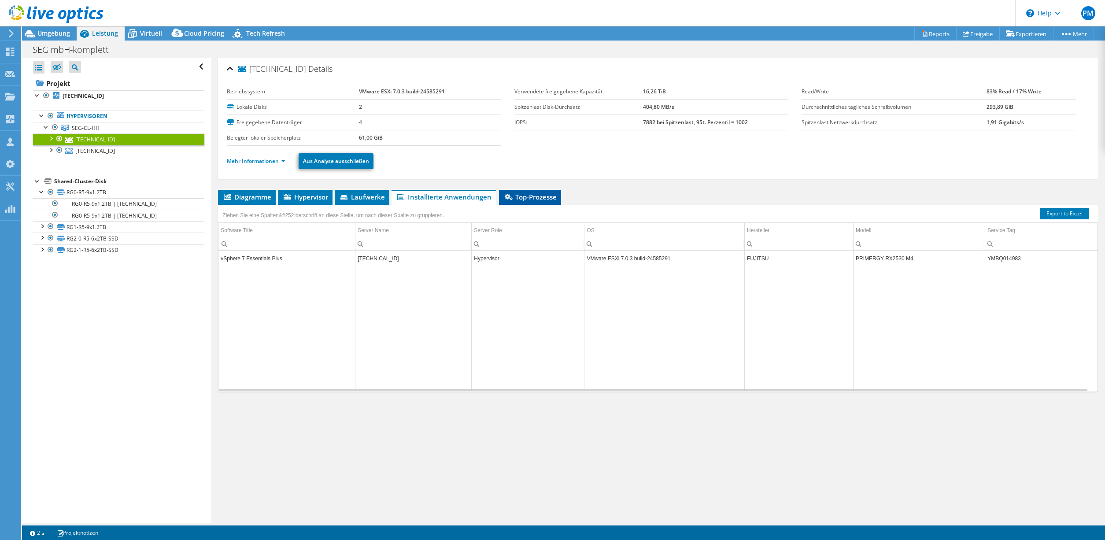
drag, startPoint x: 496, startPoint y: 199, endPoint x: 526, endPoint y: 194, distance: 30.3
click at [526, 194] on span "Top-Prozesse" at bounding box center [530, 197] width 53 height 9
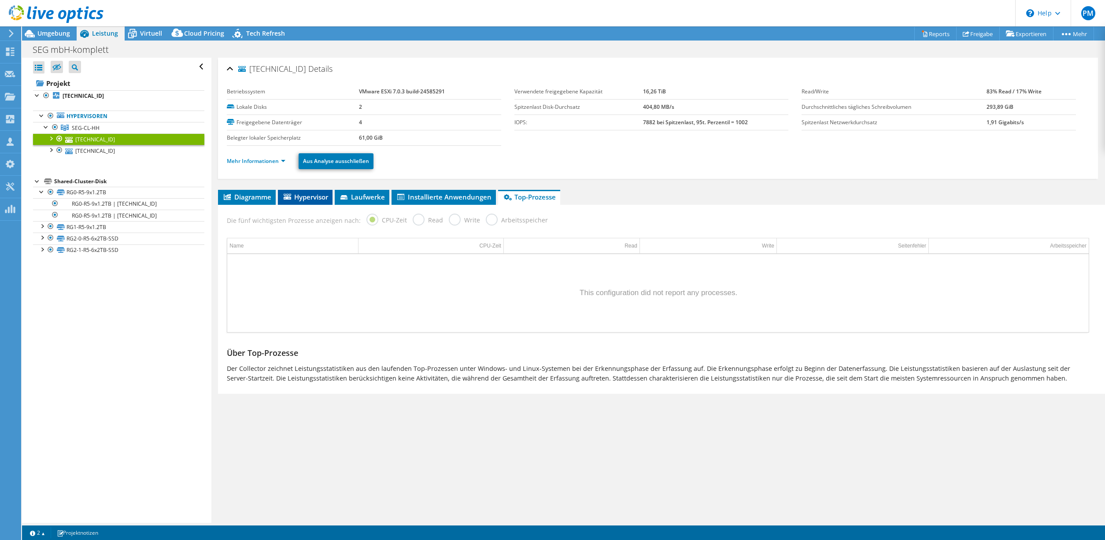
click at [303, 199] on span "Hypervisor" at bounding box center [305, 197] width 46 height 9
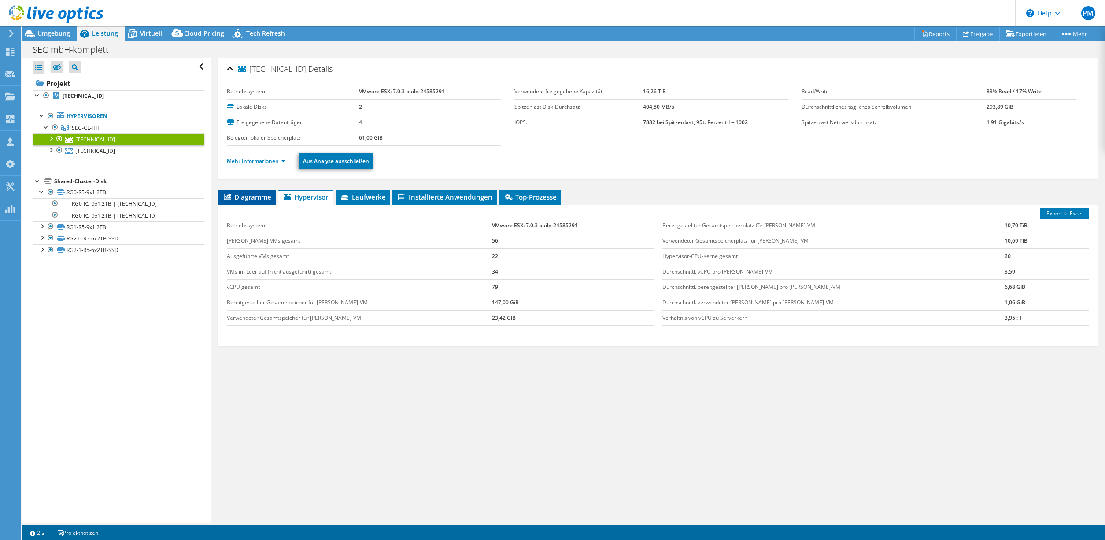
click at [234, 192] on li "Diagramme" at bounding box center [247, 197] width 58 height 15
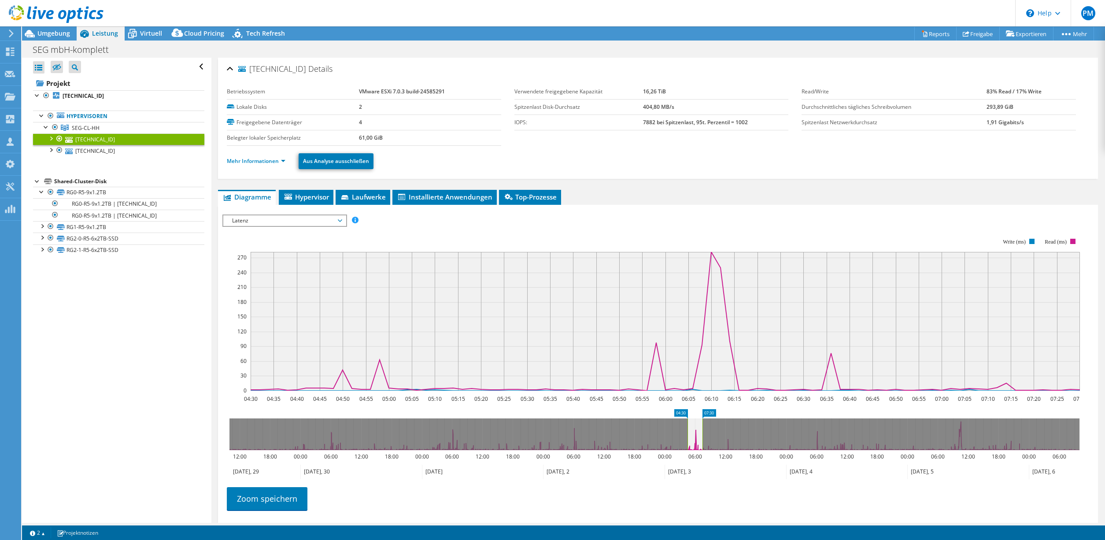
click at [52, 138] on div at bounding box center [50, 138] width 9 height 9
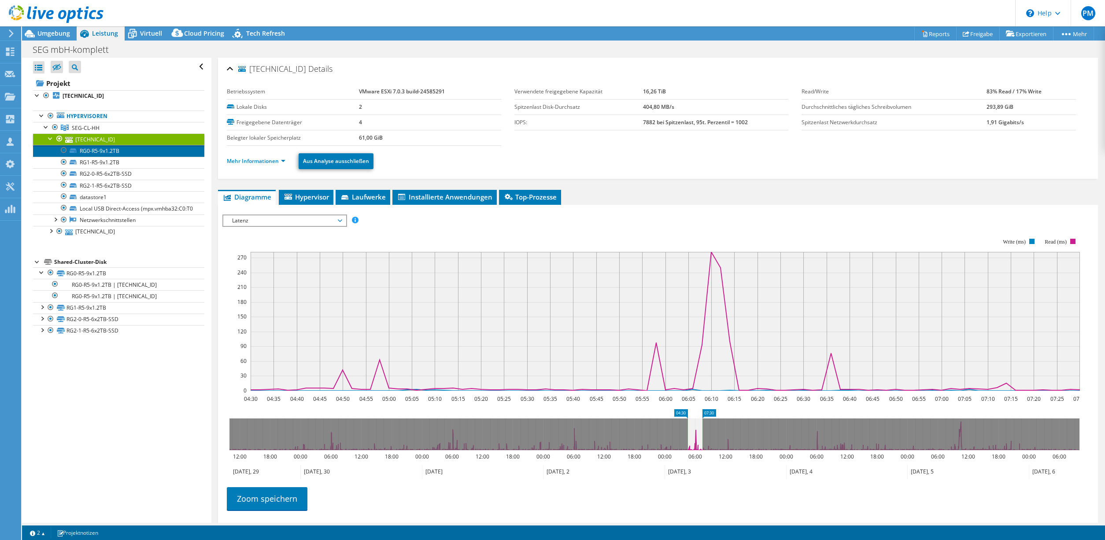
click at [115, 152] on link "RG0-R5-9x1.2TB" at bounding box center [118, 150] width 171 height 11
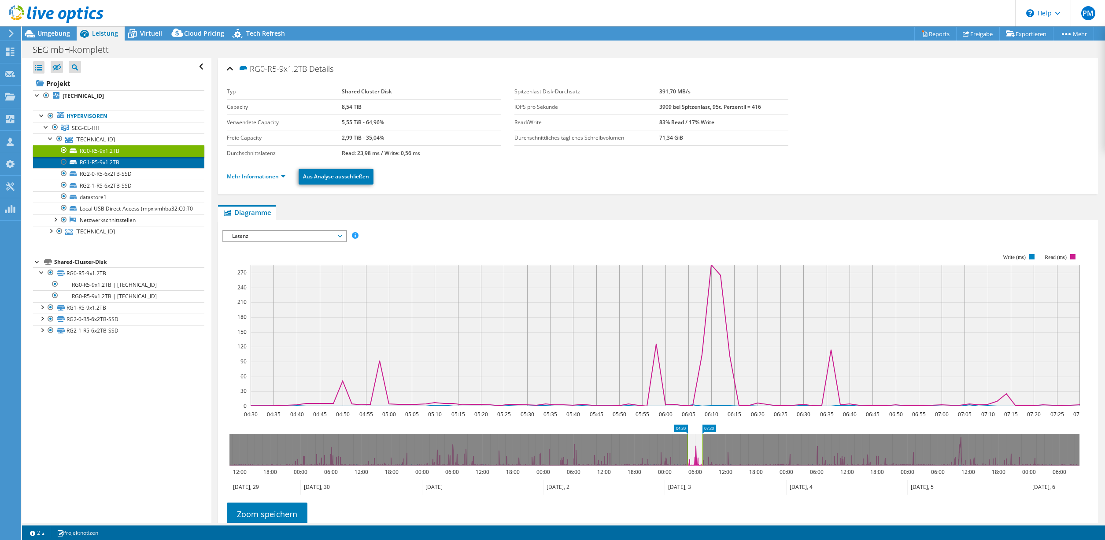
click at [107, 163] on link "RG1-R5-9x1.2TB" at bounding box center [118, 162] width 171 height 11
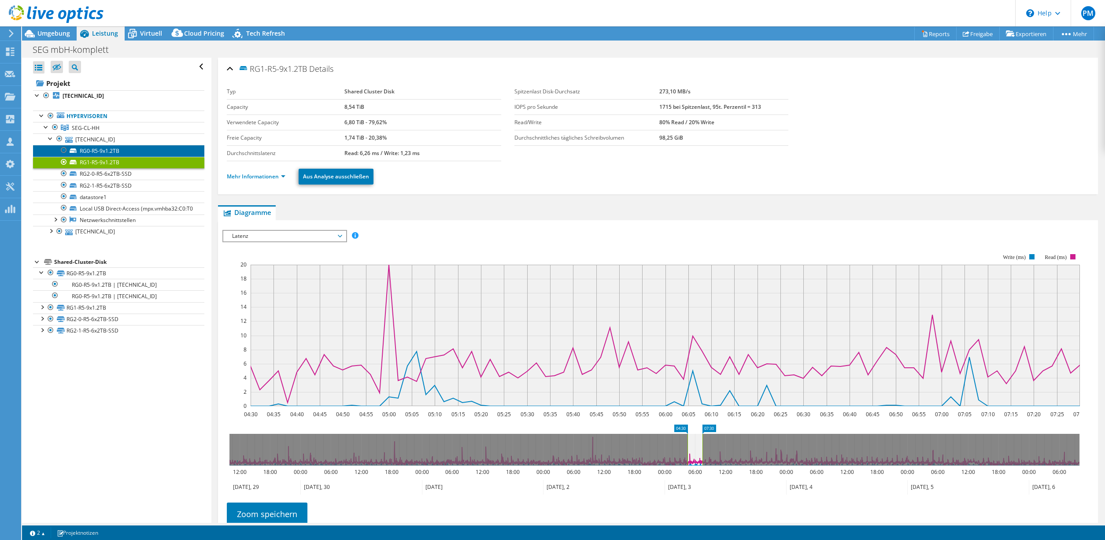
click at [114, 153] on link "RG0-R5-9x1.2TB" at bounding box center [118, 150] width 171 height 11
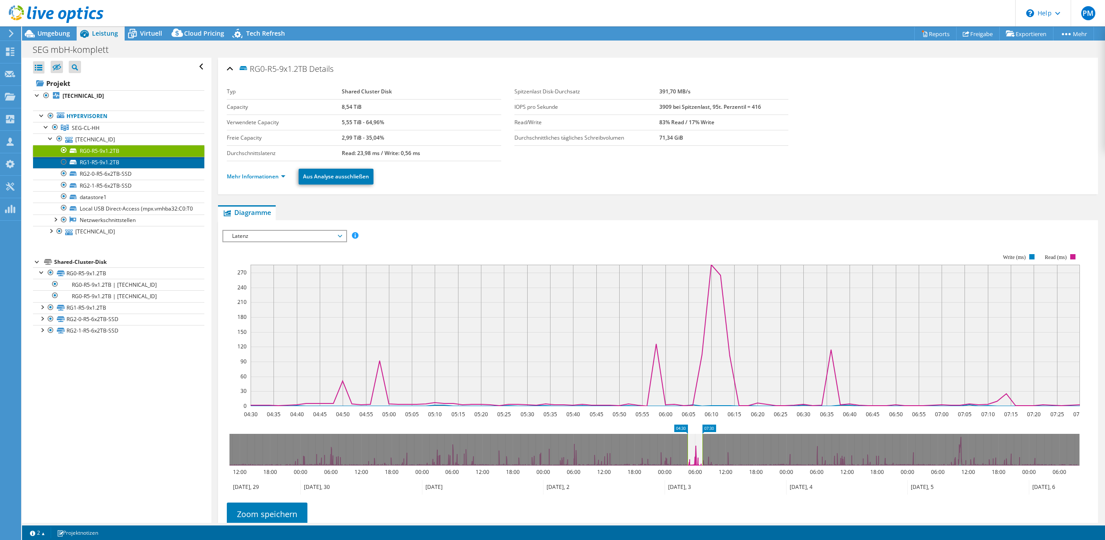
click at [136, 161] on link "RG1-R5-9x1.2TB" at bounding box center [118, 162] width 171 height 11
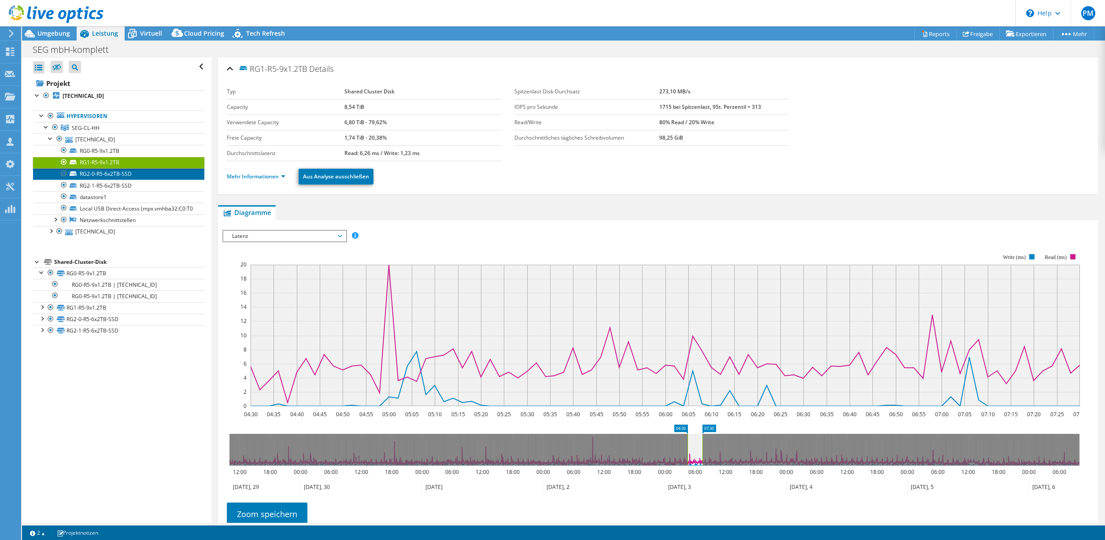
click at [141, 171] on link "RG2-0-R5-6x2TB-SSD" at bounding box center [118, 173] width 171 height 11
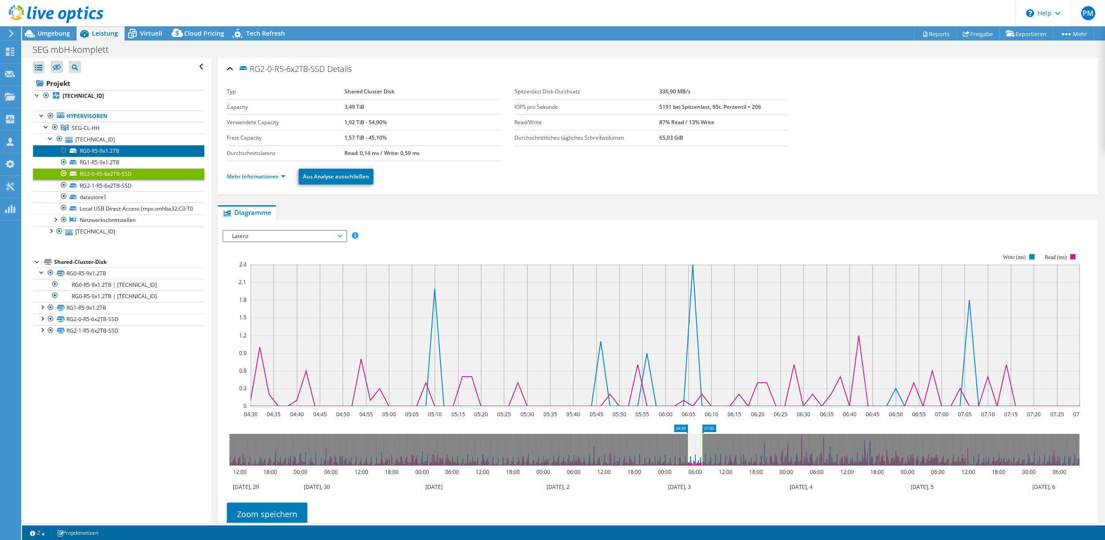
click at [111, 148] on link "RG0-R5-9x1.2TB" at bounding box center [118, 150] width 171 height 11
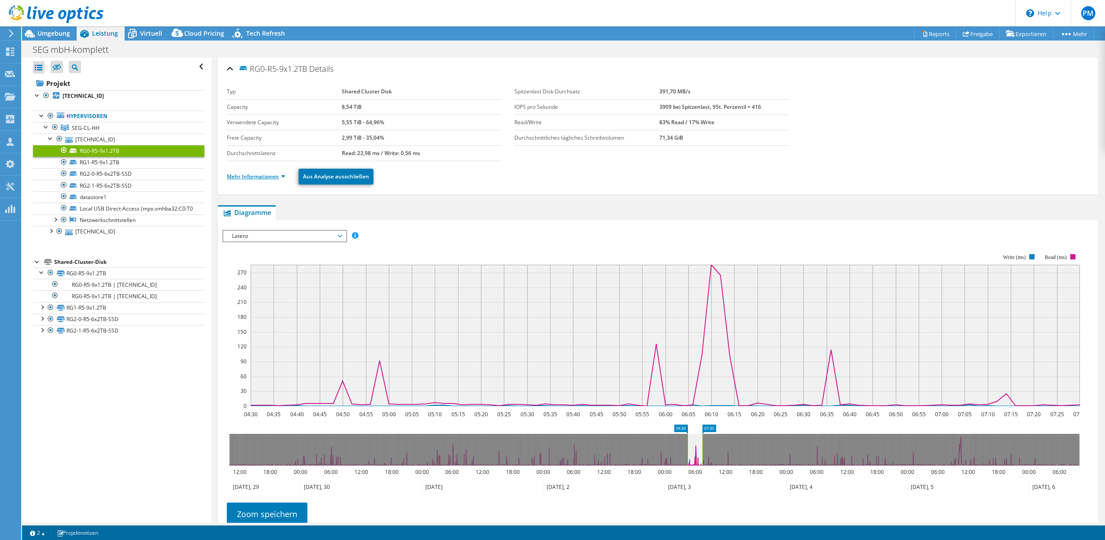
click at [282, 178] on link "Mehr Informationen" at bounding box center [256, 176] width 59 height 7
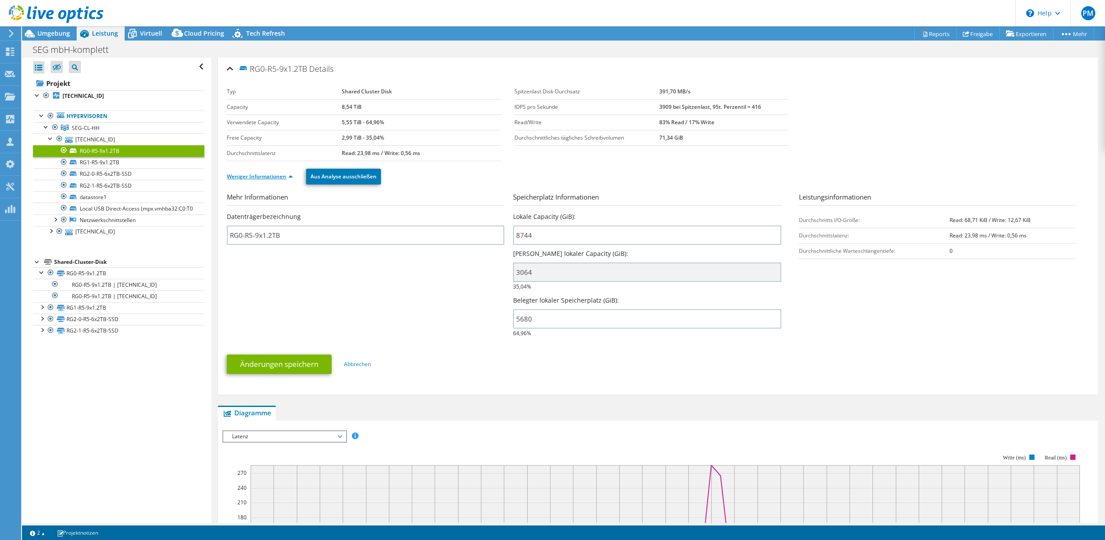
click at [289, 177] on link "Weniger Informationen" at bounding box center [260, 176] width 66 height 7
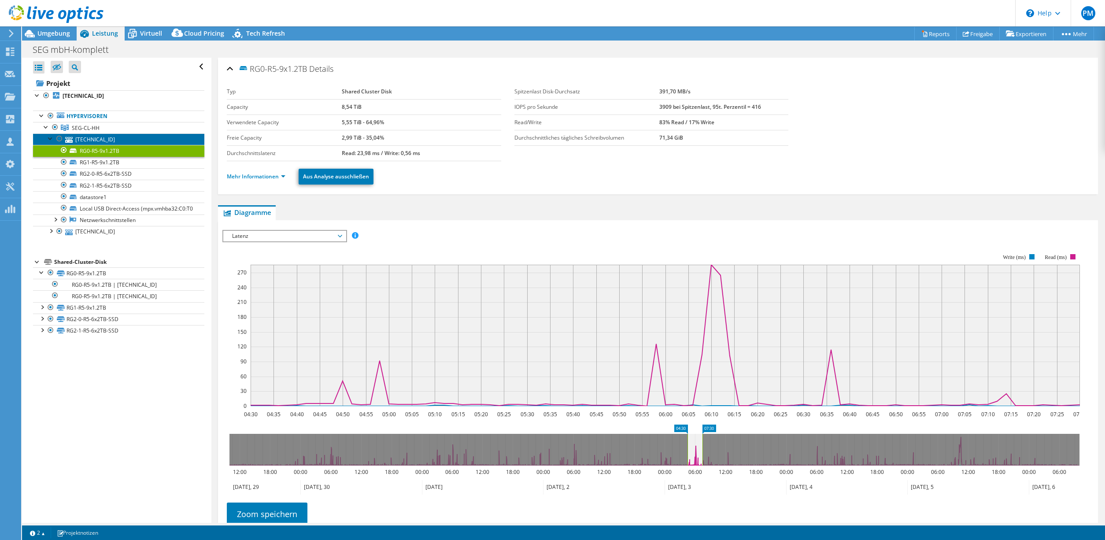
click at [90, 141] on link "[TECHNICAL_ID]" at bounding box center [118, 139] width 171 height 11
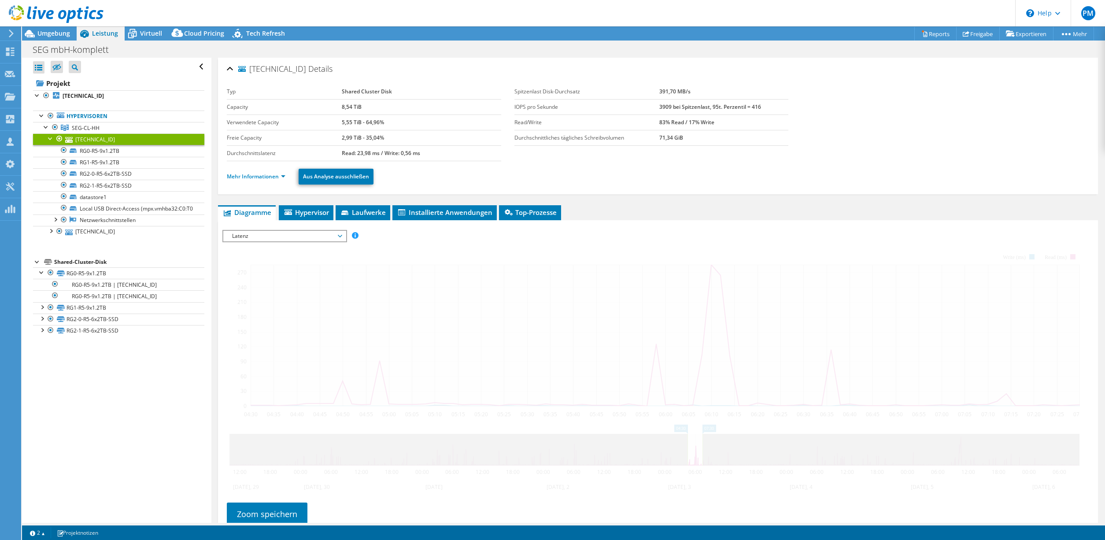
click at [46, 136] on div at bounding box center [50, 138] width 9 height 9
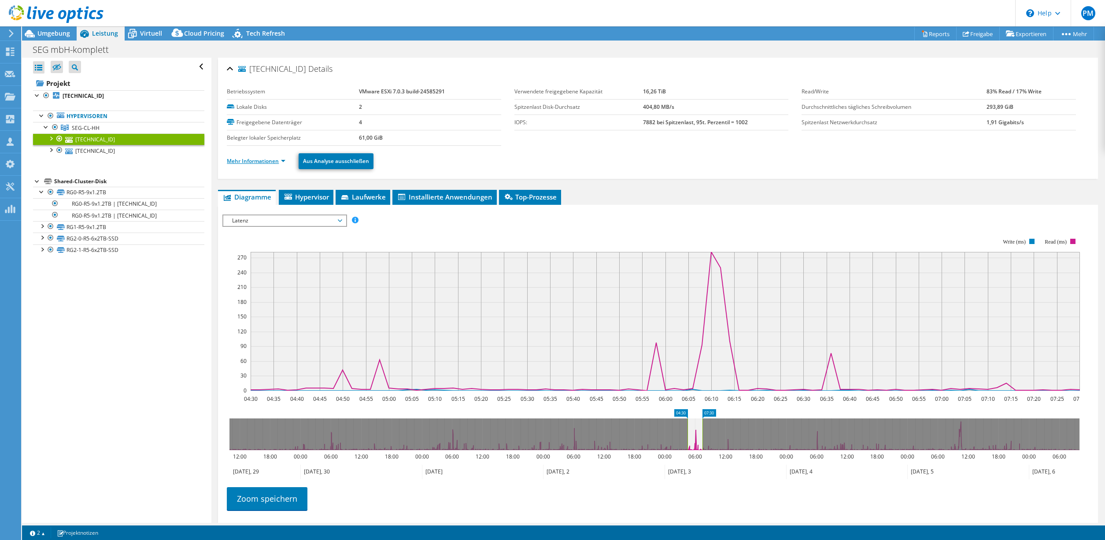
click at [249, 161] on link "Mehr Informationen" at bounding box center [256, 160] width 59 height 7
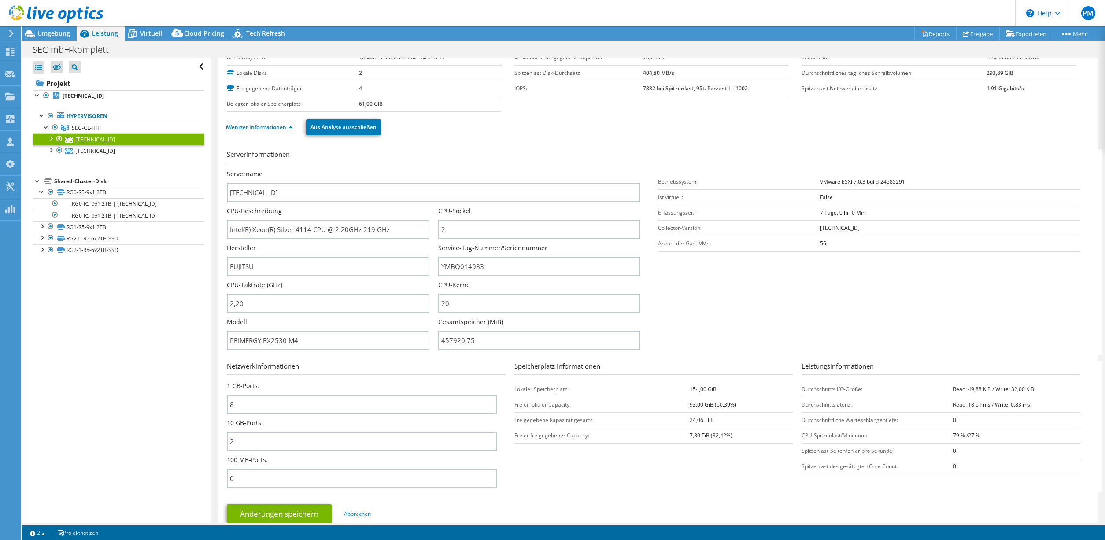
scroll to position [88, 0]
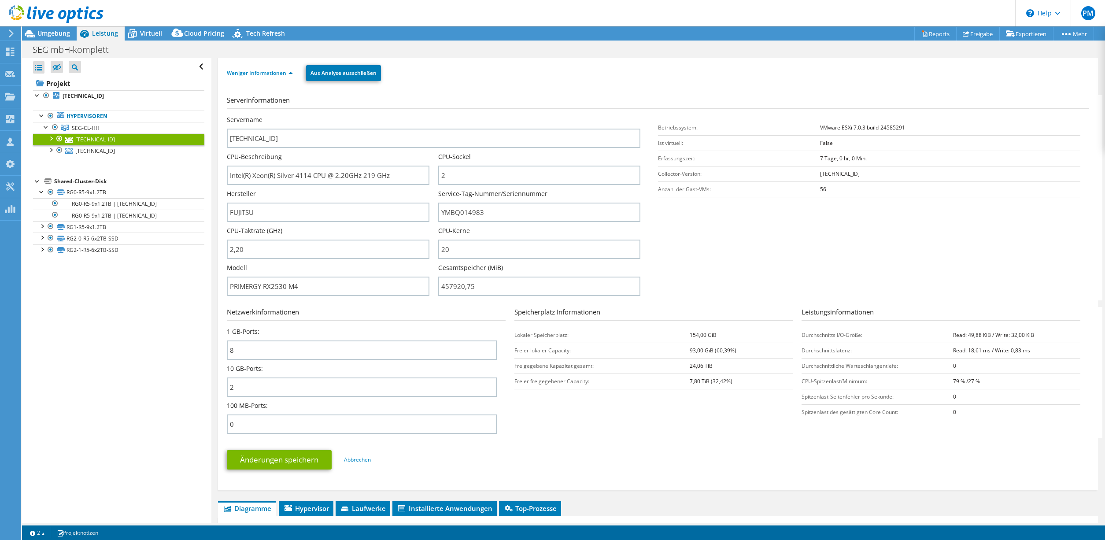
click at [37, 182] on div at bounding box center [37, 180] width 9 height 9
click at [52, 137] on div at bounding box center [50, 138] width 9 height 9
click at [152, 33] on span "Virtuell" at bounding box center [151, 33] width 22 height 8
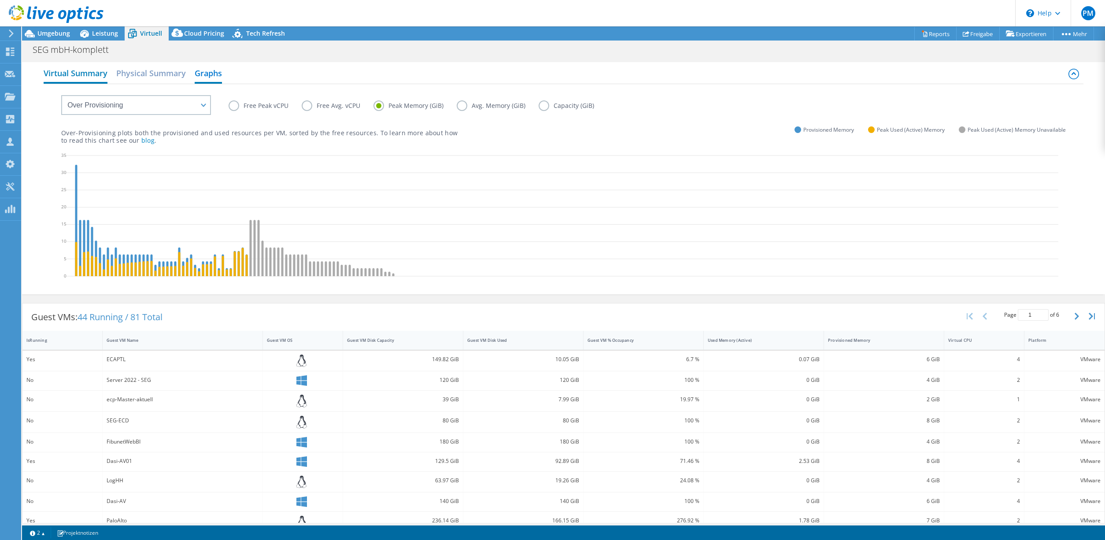
click at [80, 77] on h2 "Virtual Summary" at bounding box center [76, 73] width 64 height 19
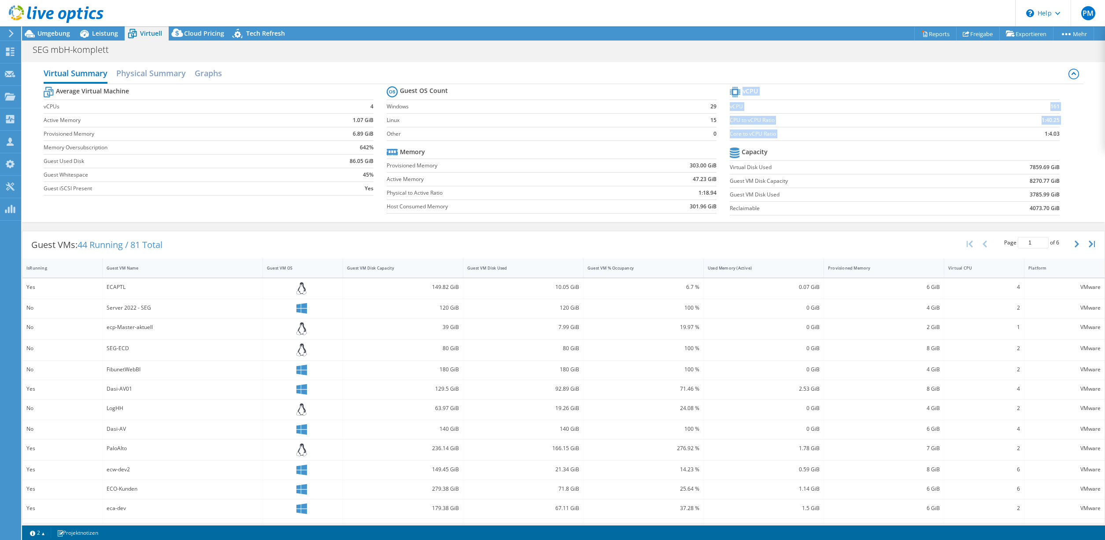
drag, startPoint x: 1034, startPoint y: 139, endPoint x: 1061, endPoint y: 135, distance: 28.0
click at [1061, 135] on section "vCPU vCPU 161 CPU to vCPU Ratio 1:40.25 Core to vCPU Ratio 1:4.03 Capacity Virt…" at bounding box center [901, 152] width 343 height 135
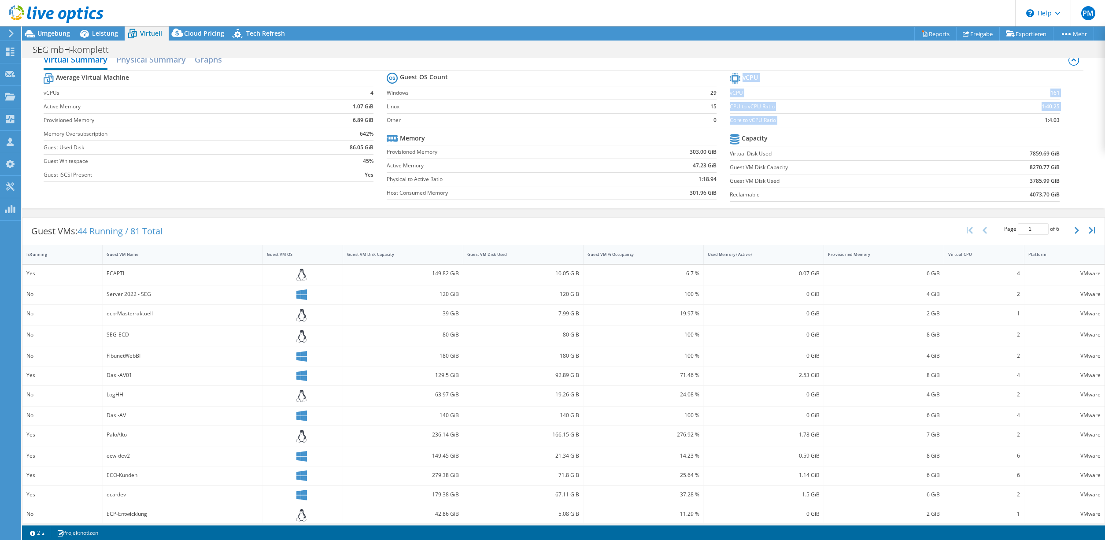
scroll to position [0, 0]
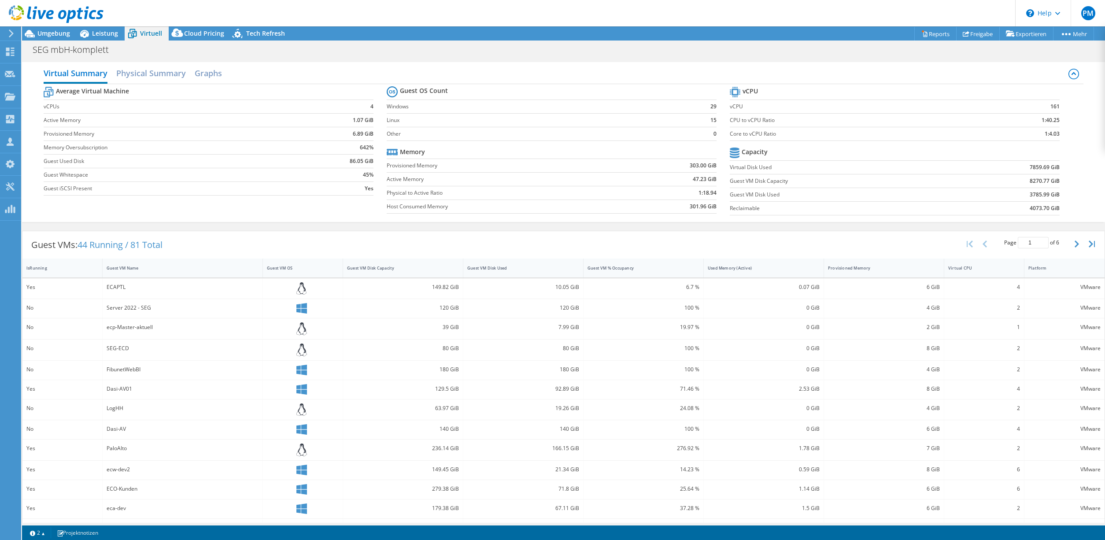
click at [195, 74] on div "Virtual Summary Physical Summary Graphs" at bounding box center [564, 74] width 1040 height 20
click at [217, 71] on h2 "Graphs" at bounding box center [208, 73] width 27 height 19
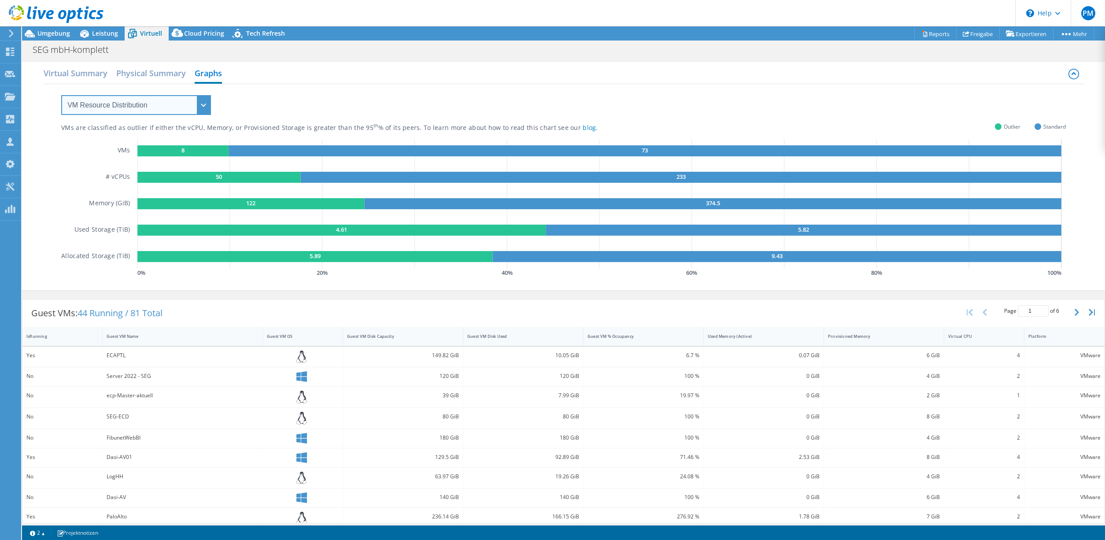
click at [167, 96] on select "VM Resource Distribution Provisioning Contrast Over Provisioning" at bounding box center [136, 105] width 150 height 20
select select "Over Provisioning"
click at [61, 95] on select "VM Resource Distribution Provisioning Contrast Over Provisioning" at bounding box center [136, 105] width 150 height 20
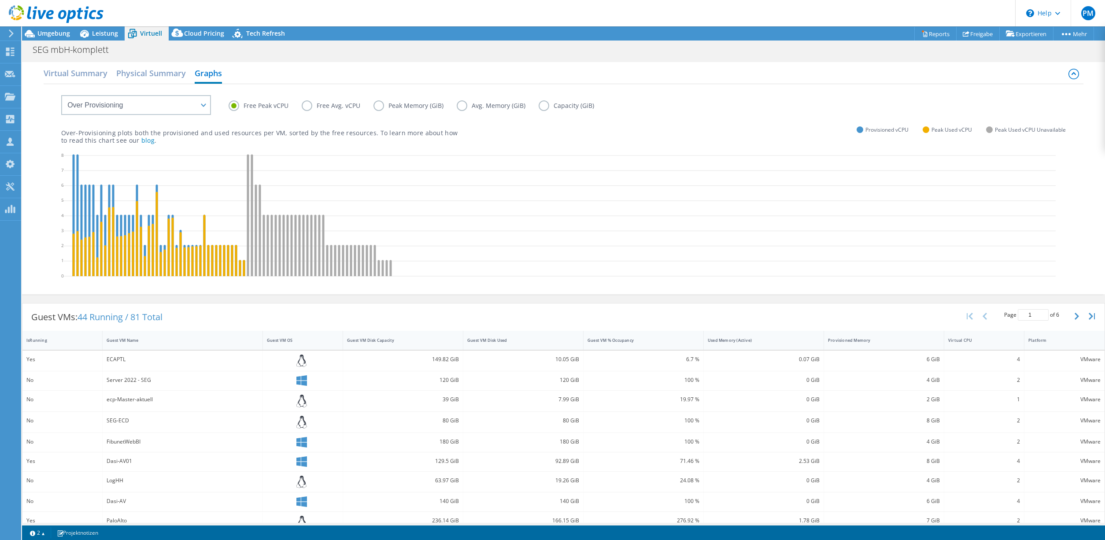
click at [378, 102] on label "Peak Memory (GiB)" at bounding box center [415, 105] width 83 height 11
click at [0, 0] on input "Peak Memory (GiB)" at bounding box center [0, 0] width 0 height 0
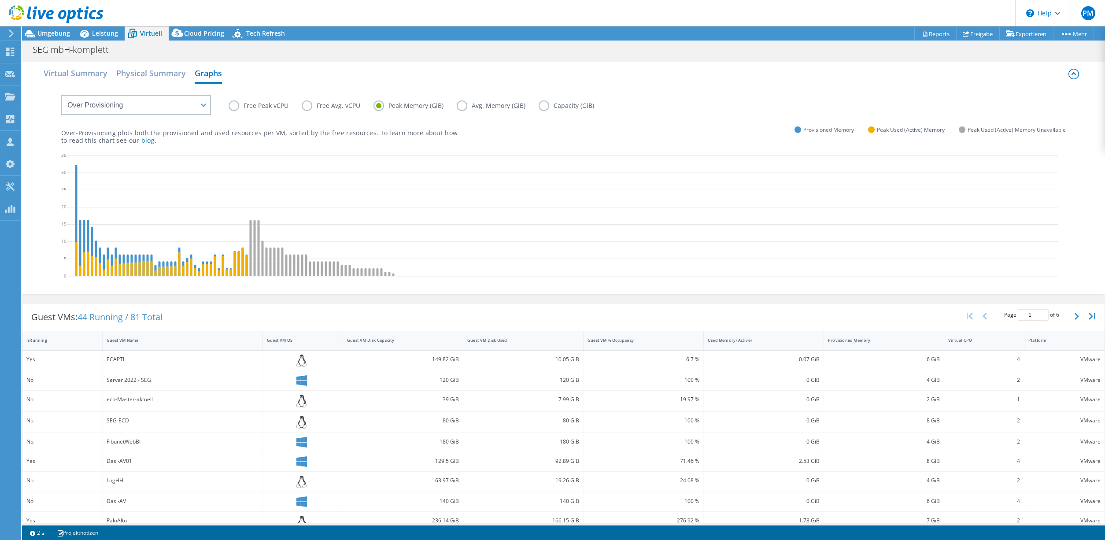
click at [255, 105] on label "Free Peak vCPU" at bounding box center [265, 105] width 73 height 11
click at [0, 0] on input "Free Peak vCPU" at bounding box center [0, 0] width 0 height 0
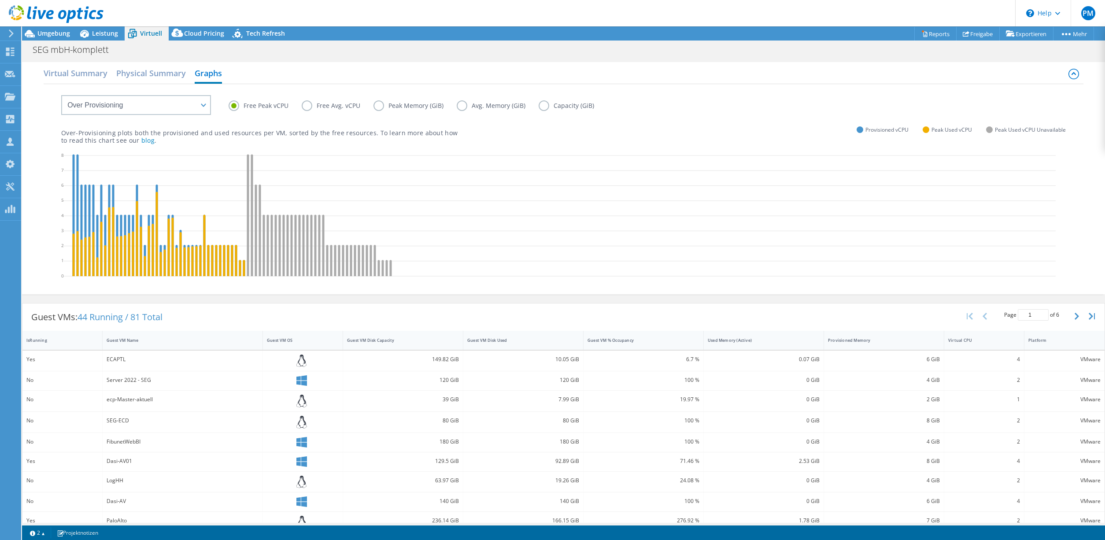
click at [380, 105] on label "Peak Memory (GiB)" at bounding box center [415, 105] width 83 height 11
click at [0, 0] on input "Peak Memory (GiB)" at bounding box center [0, 0] width 0 height 0
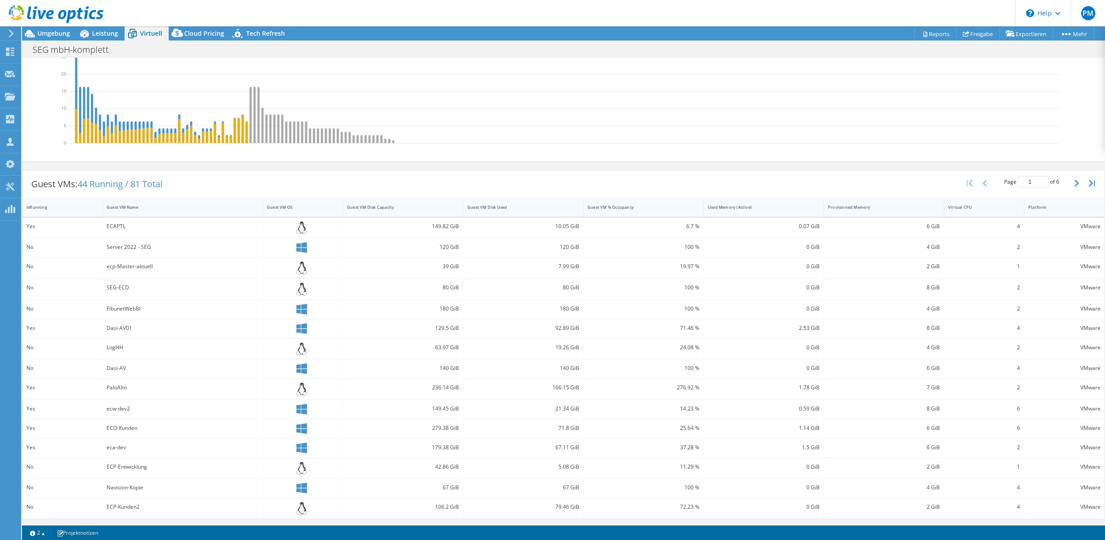
scroll to position [134, 0]
drag, startPoint x: 672, startPoint y: 8, endPoint x: 716, endPoint y: 1, distance: 44.2
click at [672, 8] on header "PM Vertriebspartner [PERSON_NAME] [PERSON_NAME][EMAIL_ADDRESS][PERSON_NAME][DOM…" at bounding box center [552, 13] width 1105 height 26
